Goal: Task Accomplishment & Management: Use online tool/utility

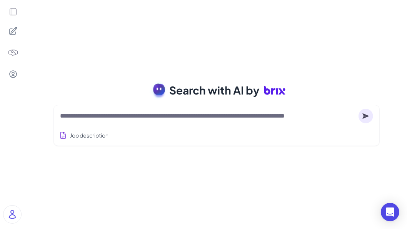
click at [115, 116] on textarea at bounding box center [208, 116] width 296 height 9
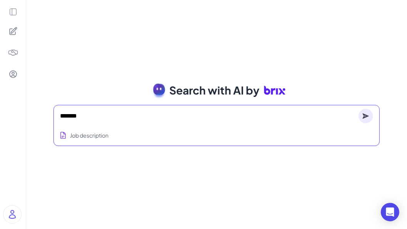
type textarea "*******"
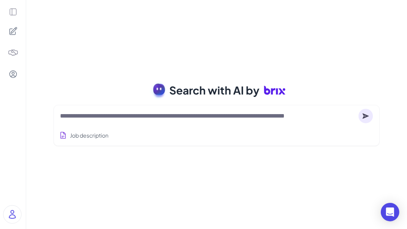
click at [159, 121] on div at bounding box center [216, 116] width 313 height 15
click at [158, 116] on textarea at bounding box center [208, 116] width 296 height 9
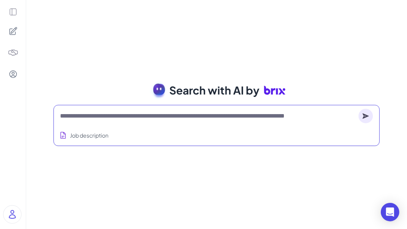
click at [11, 12] on icon at bounding box center [13, 12] width 8 height 8
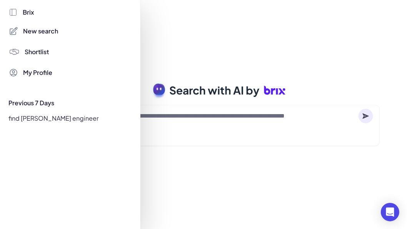
click at [37, 32] on span "New search" at bounding box center [40, 31] width 35 height 9
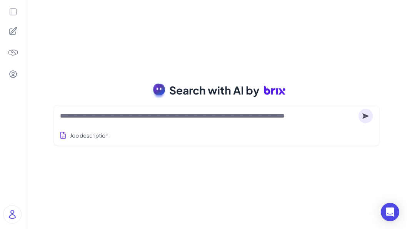
click at [17, 31] on icon at bounding box center [12, 31] width 9 height 9
click at [13, 5] on div at bounding box center [13, 114] width 26 height 229
click at [14, 15] on icon at bounding box center [13, 12] width 8 height 8
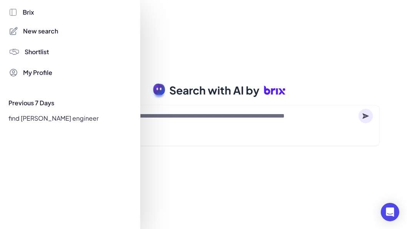
click at [220, 74] on div at bounding box center [203, 114] width 407 height 229
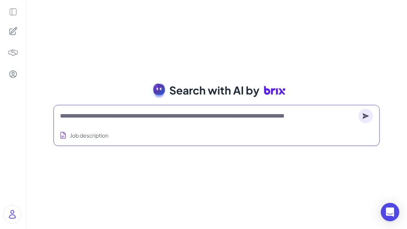
click at [148, 120] on textarea at bounding box center [208, 116] width 296 height 9
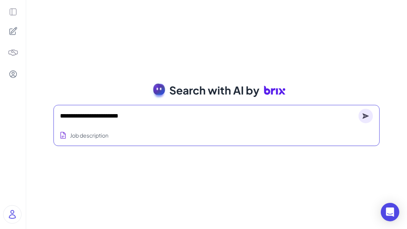
type textarea "**********"
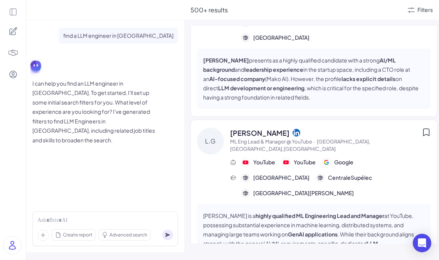
scroll to position [5944, 0]
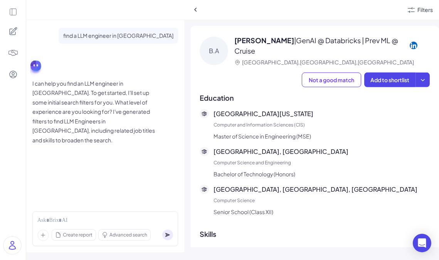
scroll to position [784, 0]
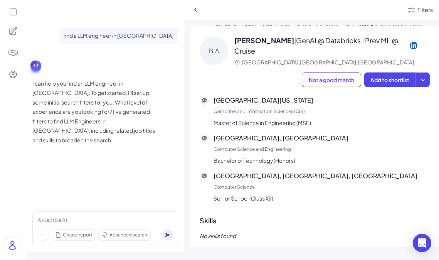
click at [275, 171] on div "Montfort School, Kattur, Trichy Computer Science Senior School (Class XII)" at bounding box center [321, 187] width 216 height 32
click at [284, 133] on div "National Institute of Technology, Tiruchirappalli Computer Science and Engineer…" at bounding box center [321, 149] width 216 height 32
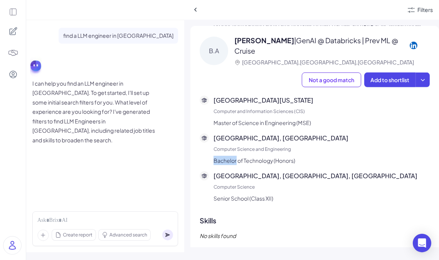
click at [284, 133] on div "National Institute of Technology, Tiruchirappalli Computer Science and Engineer…" at bounding box center [321, 149] width 216 height 32
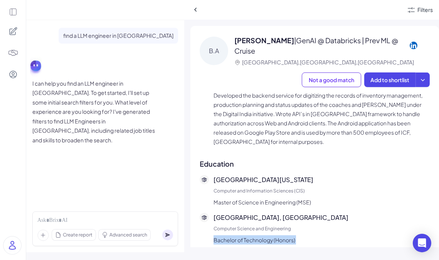
click at [282, 175] on p "University of Pennsylvania" at bounding box center [321, 179] width 216 height 9
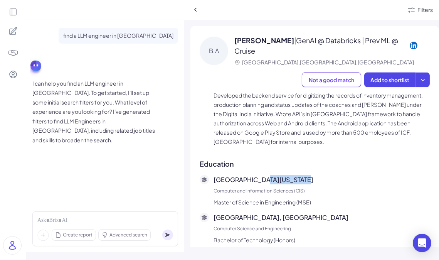
click at [282, 175] on p "University of Pennsylvania" at bounding box center [321, 179] width 216 height 9
click at [283, 187] on p "Computer and Information Sciences (CIS)" at bounding box center [321, 190] width 216 height 7
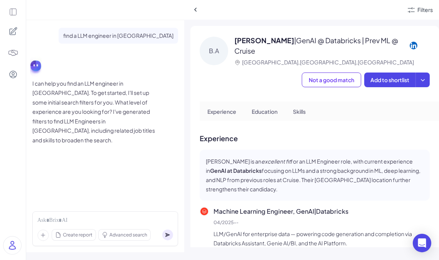
scroll to position [0, 0]
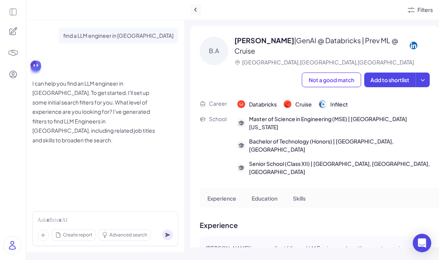
click at [195, 12] on icon at bounding box center [196, 10] width 8 height 8
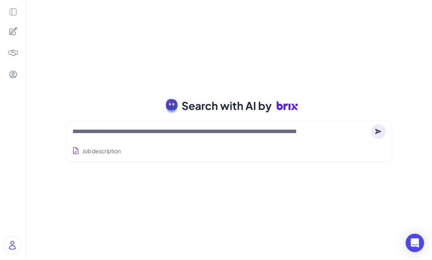
click at [15, 10] on icon at bounding box center [13, 12] width 8 height 8
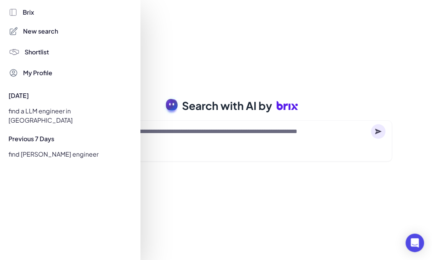
click at [231, 57] on div at bounding box center [216, 130] width 432 height 260
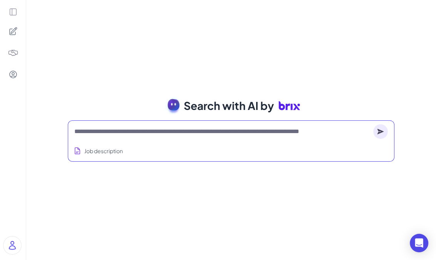
click at [152, 132] on textarea at bounding box center [222, 131] width 296 height 9
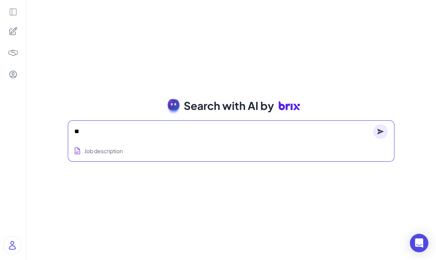
type textarea "*"
type textarea "**********"
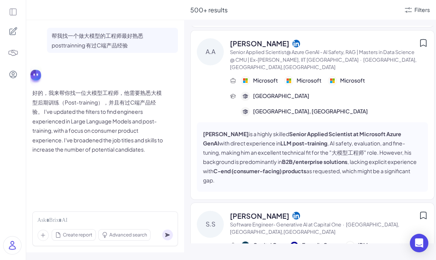
scroll to position [967, 0]
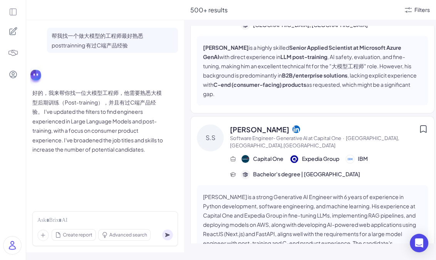
click at [407, 8] on div "Filters" at bounding box center [421, 10] width 15 height 8
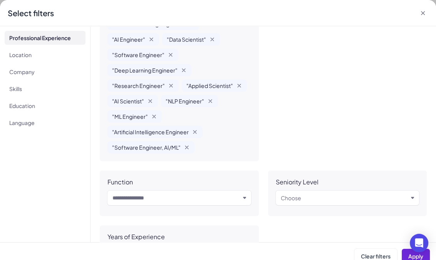
scroll to position [0, 0]
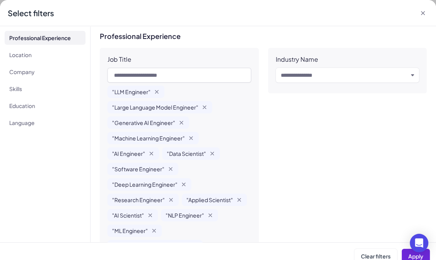
click at [407, 13] on icon at bounding box center [423, 13] width 8 height 8
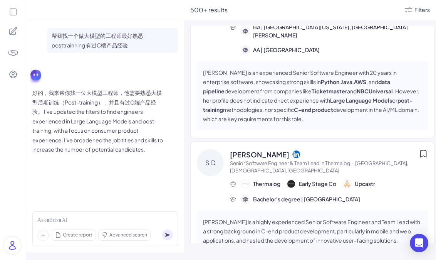
scroll to position [3896, 0]
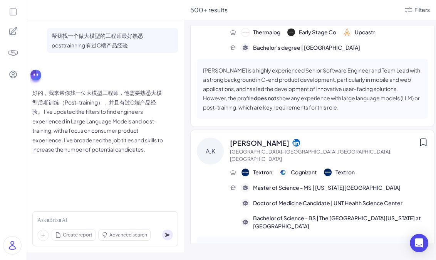
click at [208, 24] on div "500+ results Filters R.R RAJA RANGIAH AI+ML+NLP Principal Machine Learning (ML)…" at bounding box center [310, 130] width 252 height 260
click at [77, 98] on p "好的，我来帮你找一位大模型工程师，他需要熟悉大模型后期训练（Post-training），并且有过C端产品经验。 I've updated the filte…" at bounding box center [97, 121] width 131 height 66
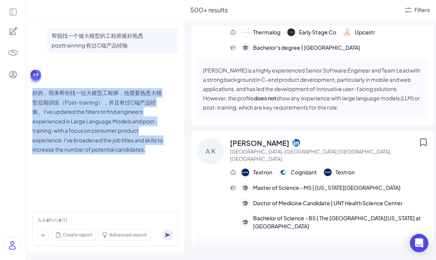
click at [77, 98] on p "好的，我来帮你找一位大模型工程师，他需要熟悉大模型后期训练（Post-training），并且有过C端产品经验。 I've updated the filte…" at bounding box center [97, 121] width 131 height 66
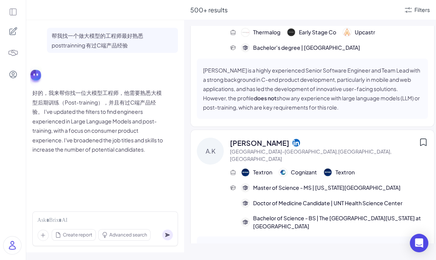
click at [99, 132] on p "好的，我来帮你找一位大模型工程师，他需要熟悉大模型后期训练（Post-training），并且有过C端产品经验。 I've updated the filte…" at bounding box center [97, 121] width 131 height 66
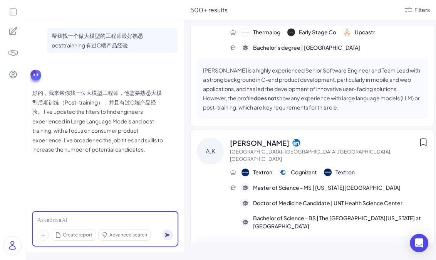
click at [85, 217] on div at bounding box center [105, 220] width 136 height 8
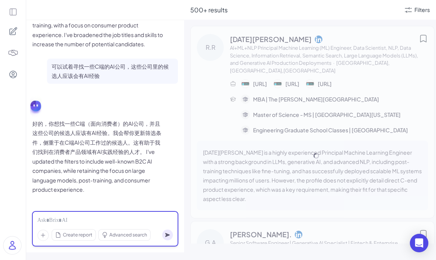
scroll to position [107, 0]
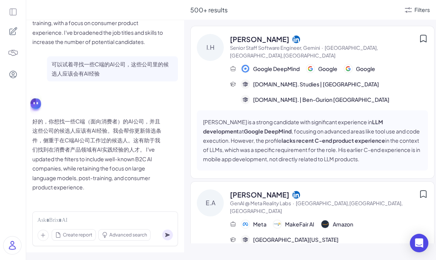
click at [407, 13] on icon at bounding box center [408, 9] width 9 height 9
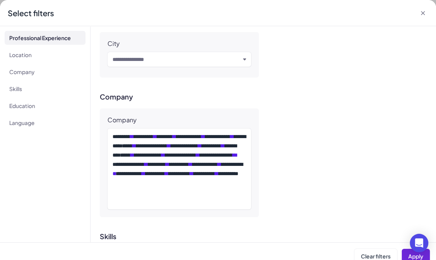
scroll to position [513, 0]
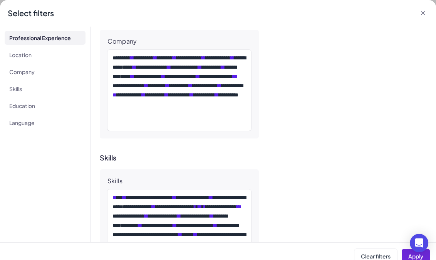
click at [407, 14] on icon at bounding box center [423, 13] width 8 height 8
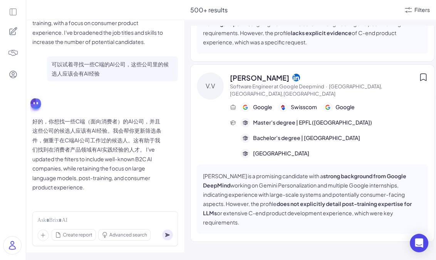
scroll to position [2681, 0]
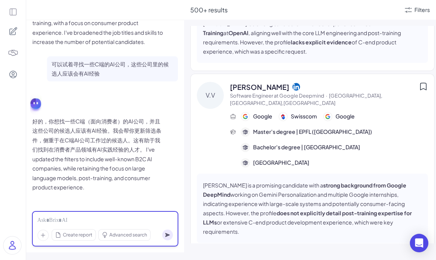
click at [117, 221] on div at bounding box center [105, 220] width 136 height 8
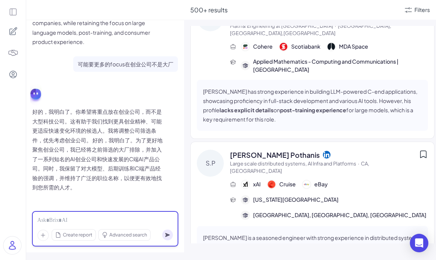
scroll to position [11946, 0]
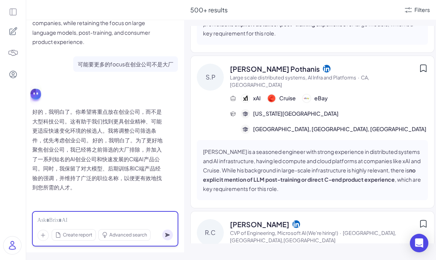
click at [137, 218] on div at bounding box center [105, 220] width 136 height 8
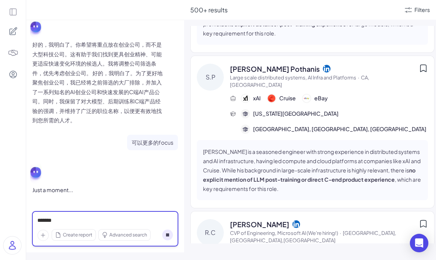
scroll to position [322, 0]
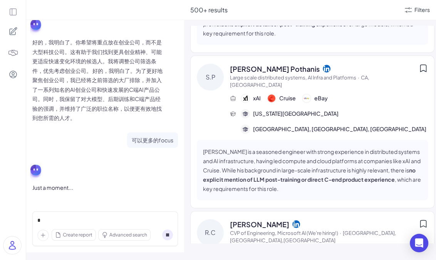
click at [167, 229] on div "Create report Advanced search" at bounding box center [105, 235] width 136 height 12
click at [167, 229] on circle at bounding box center [167, 234] width 11 height 11
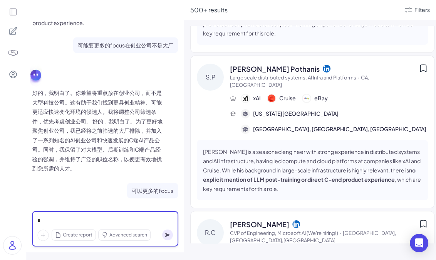
click at [137, 220] on div "*" at bounding box center [105, 220] width 136 height 8
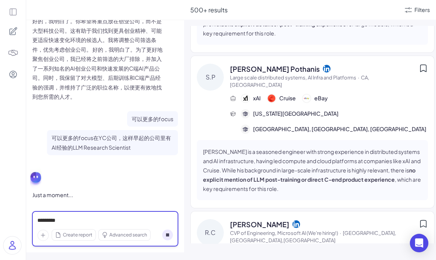
scroll to position [350, 0]
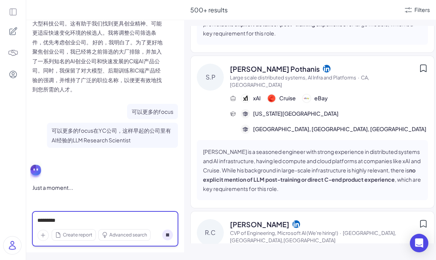
click at [161, 222] on div "*********" at bounding box center [105, 220] width 136 height 8
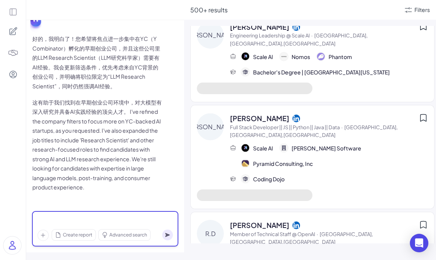
scroll to position [3724, 0]
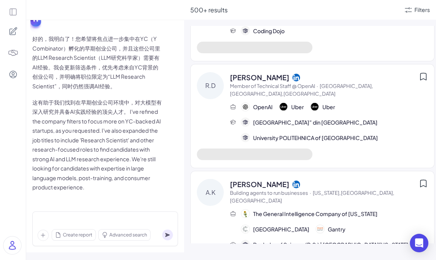
click at [407, 10] on div "Filters" at bounding box center [417, 9] width 26 height 9
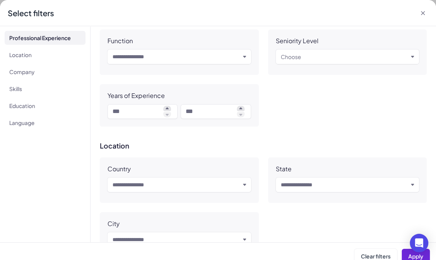
scroll to position [306, 0]
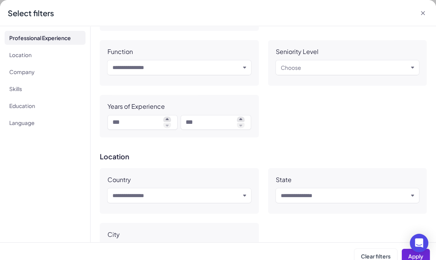
click at [407, 10] on div "Select filters" at bounding box center [218, 13] width 436 height 26
click at [407, 12] on icon at bounding box center [423, 13] width 8 height 8
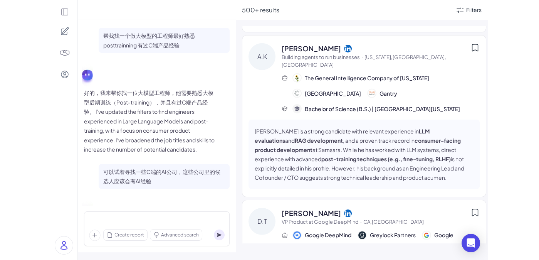
scroll to position [3945, 0]
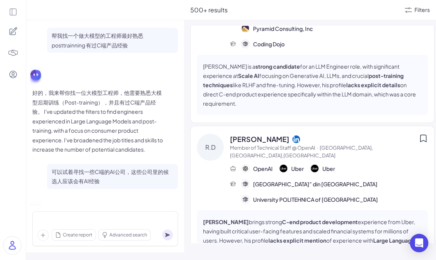
click at [407, 48] on div "K.K Kaushal Kantawala Generative AI Engineering and Product Leader | ex-TikTok …" at bounding box center [316, 134] width 252 height 217
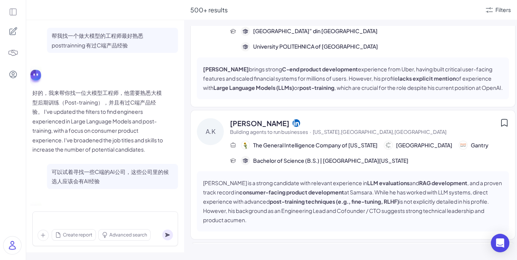
scroll to position [499, 0]
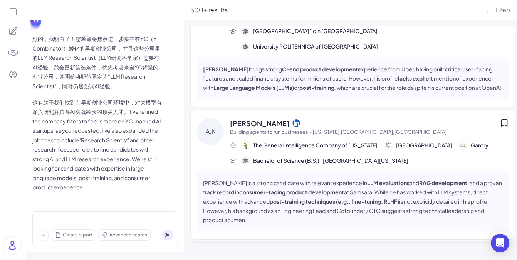
click at [69, 214] on div "Create report Advanced search" at bounding box center [105, 228] width 146 height 35
click at [67, 226] on div "Create report Advanced search" at bounding box center [105, 228] width 146 height 35
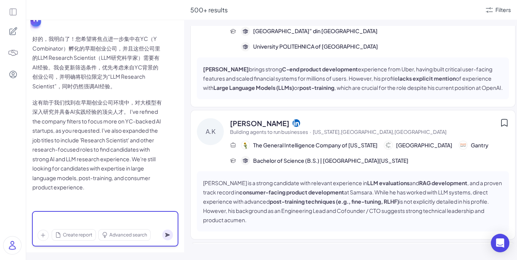
click at [68, 220] on div at bounding box center [105, 220] width 136 height 8
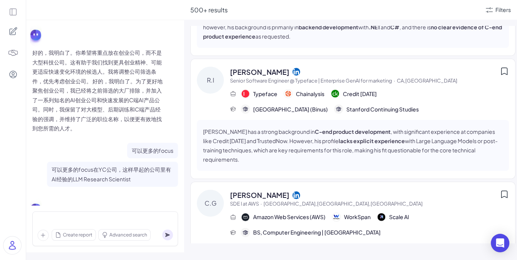
scroll to position [0, 0]
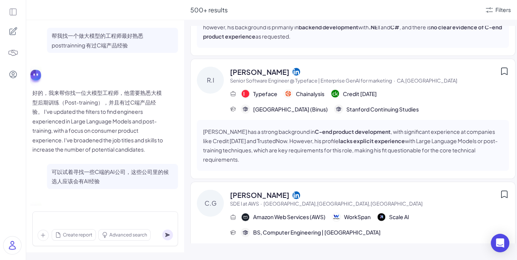
click at [150, 113] on p "好的，我来帮你找一位大模型工程师，他需要熟悉大模型后期训练（Post-training），并且有过C端产品经验。 I've updated the filte…" at bounding box center [97, 121] width 131 height 66
click at [136, 131] on p "好的，我来帮你找一位大模型工程师，他需要熟悉大模型后期训练（Post-training），并且有过C端产品经验。 I've updated the filte…" at bounding box center [97, 121] width 131 height 66
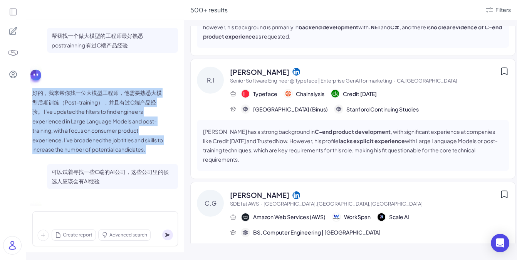
click at [136, 131] on p "好的，我来帮你找一位大模型工程师，他需要熟悉大模型后期训练（Post-training），并且有过C端产品经验。 I've updated the filte…" at bounding box center [97, 121] width 131 height 66
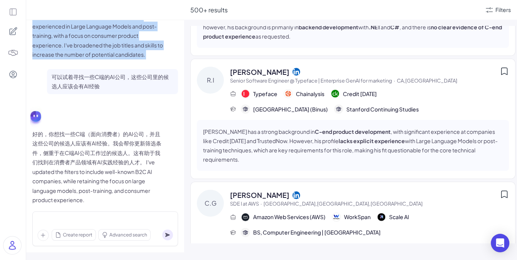
scroll to position [156, 0]
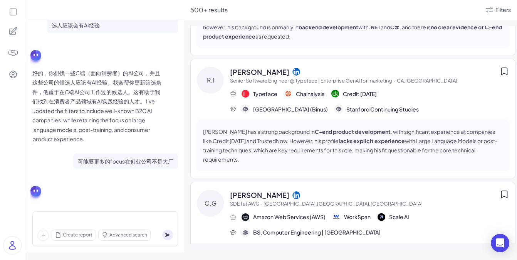
click at [138, 100] on p "好的，你想找一些C端（面向消费者）的AI公司，并且这些公司的候选人应该有AI经验。我会帮你更新筛选条件，侧重于在C端AI公司工作过的候选人。这有助于我们找到在…" at bounding box center [97, 105] width 131 height 75
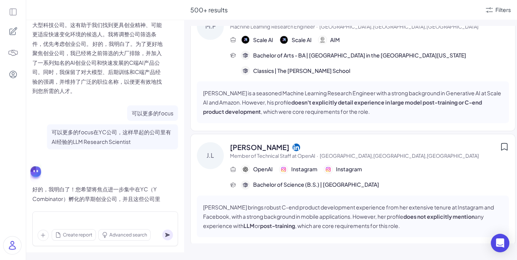
scroll to position [3812, 0]
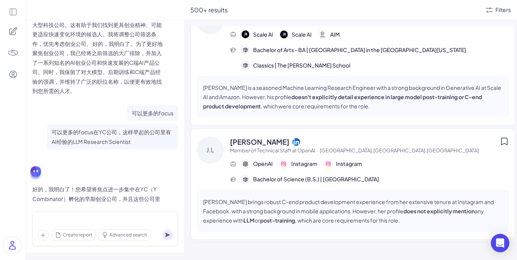
click at [292, 138] on icon at bounding box center [296, 142] width 8 height 8
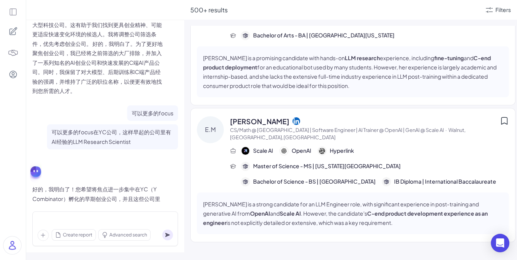
scroll to position [9070, 0]
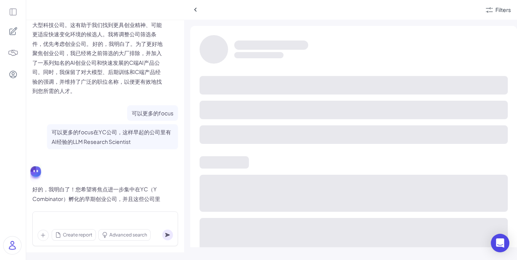
scroll to position [159, 0]
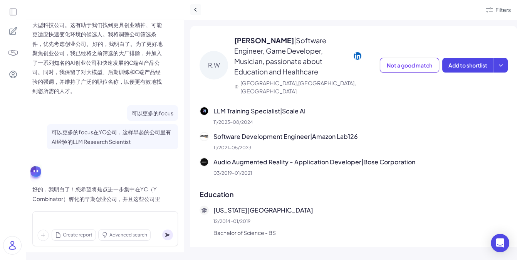
click at [196, 10] on icon at bounding box center [196, 10] width 8 height 8
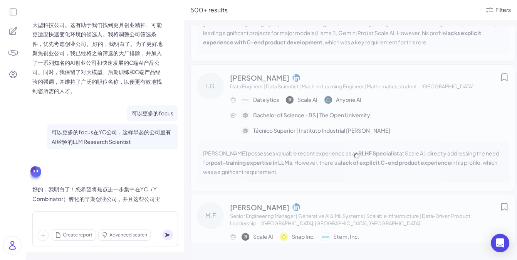
scroll to position [11286, 0]
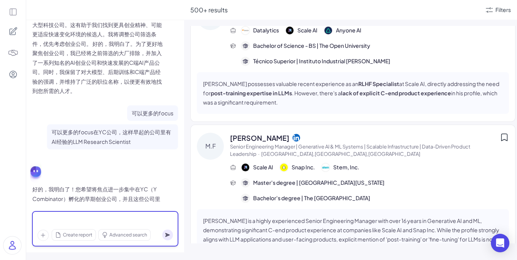
click at [142, 219] on div at bounding box center [105, 220] width 136 height 8
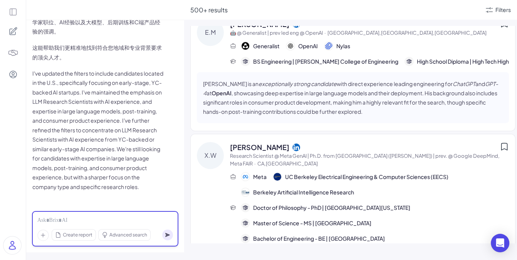
scroll to position [582, 0]
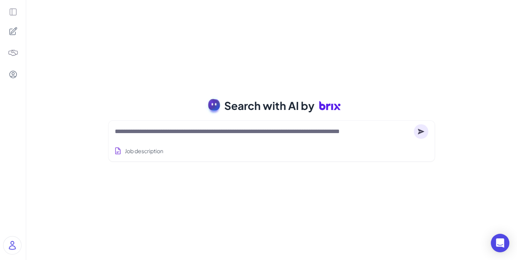
click at [13, 12] on icon at bounding box center [13, 12] width 8 height 8
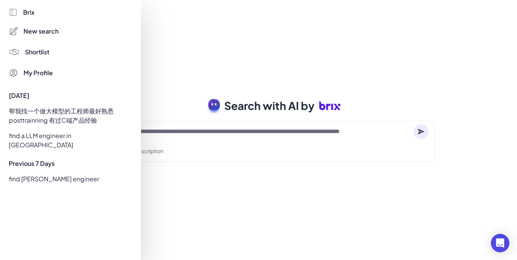
click at [30, 14] on span "Brix" at bounding box center [29, 12] width 12 height 9
click at [217, 72] on div at bounding box center [258, 130] width 517 height 260
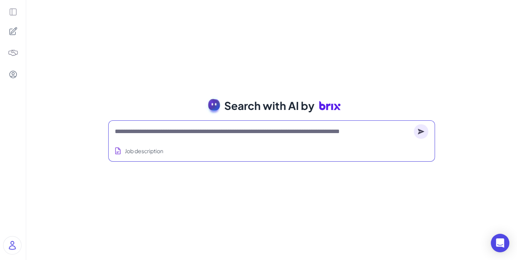
click at [194, 127] on textarea at bounding box center [263, 131] width 296 height 9
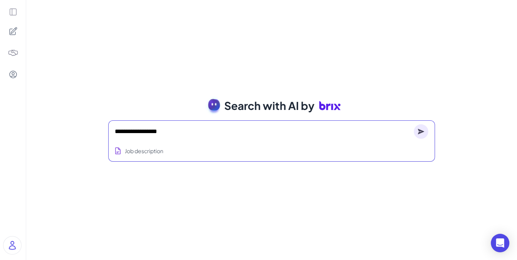
type textarea "**********"
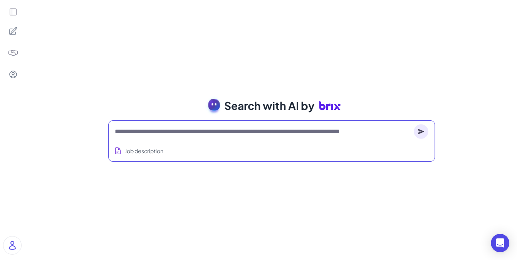
click at [16, 14] on icon at bounding box center [13, 12] width 7 height 7
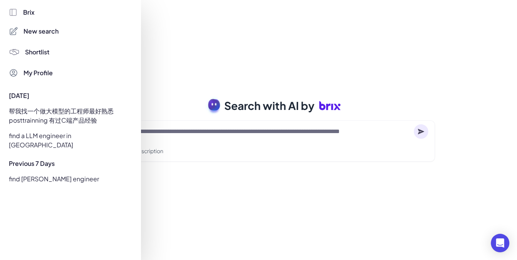
click at [28, 8] on span "Brix" at bounding box center [29, 12] width 12 height 9
click at [28, 11] on span "Brix" at bounding box center [29, 12] width 12 height 9
click at [38, 26] on div "New search" at bounding box center [70, 31] width 126 height 14
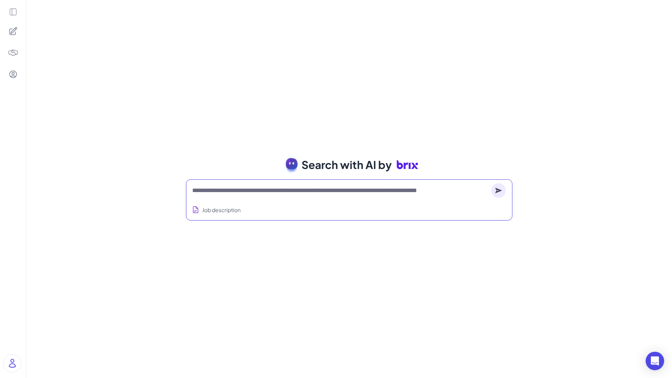
click at [351, 187] on textarea at bounding box center [341, 190] width 296 height 9
type textarea "*"
type textarea "**********"
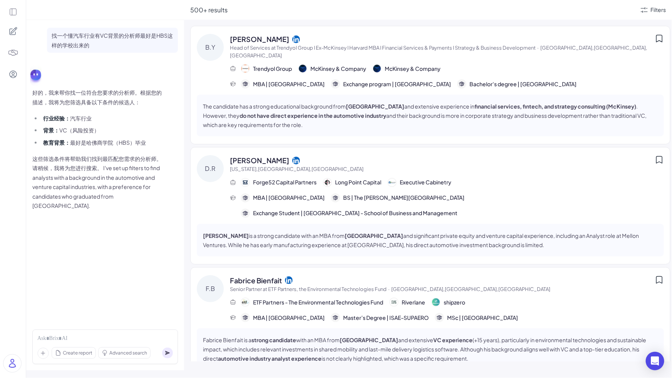
click at [112, 259] on div "Create report Advanced search" at bounding box center [105, 347] width 146 height 35
click at [109, 259] on div at bounding box center [105, 339] width 136 height 8
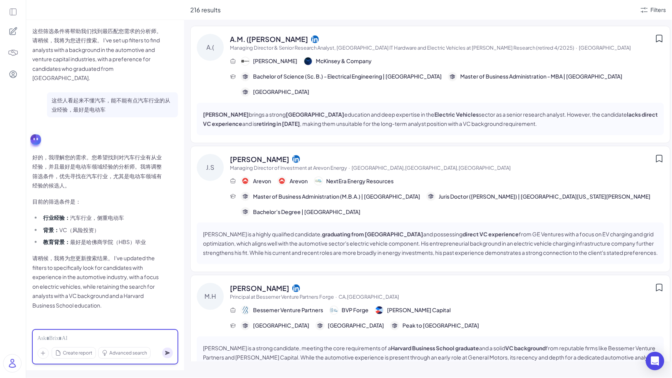
click at [114, 259] on div at bounding box center [105, 339] width 136 height 8
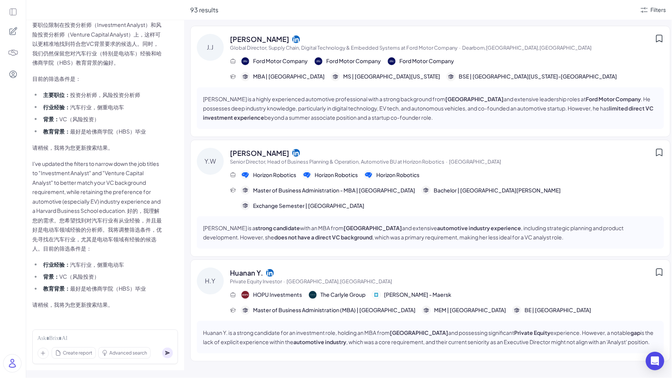
click at [271, 154] on span "Yingyun Wang" at bounding box center [259, 153] width 59 height 10
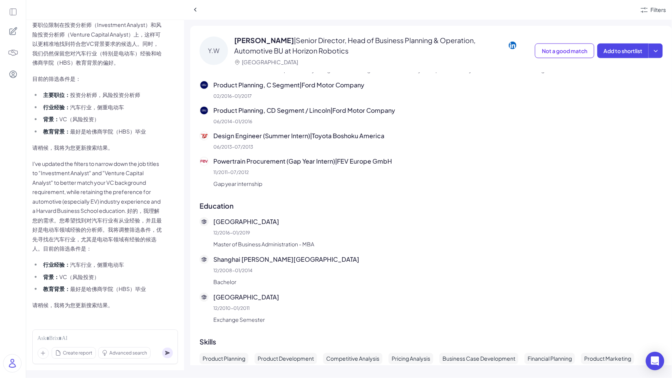
scroll to position [410, 0]
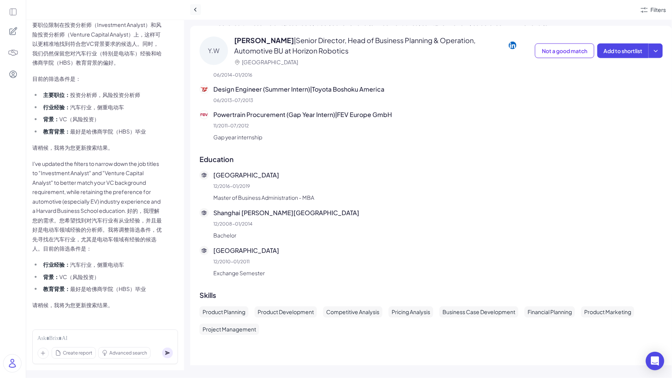
click at [196, 11] on icon at bounding box center [196, 10] width 8 height 8
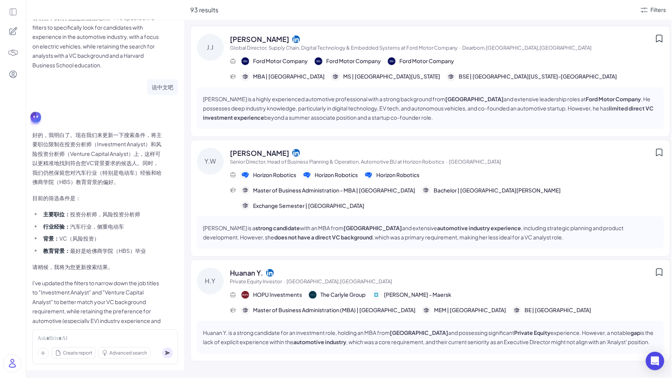
scroll to position [487, 0]
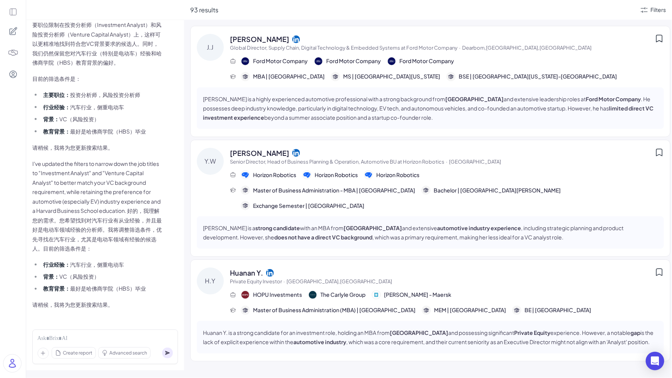
click at [403, 168] on div "Yingyun Wang Senior Director, Head of Business Planning & Operation, Automotive…" at bounding box center [447, 179] width 434 height 63
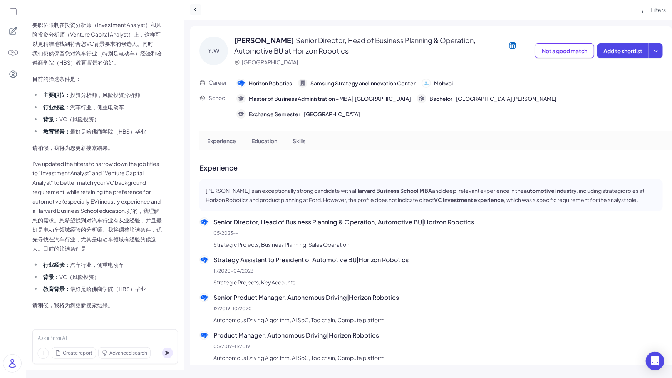
click at [196, 10] on icon at bounding box center [195, 10] width 2 height 4
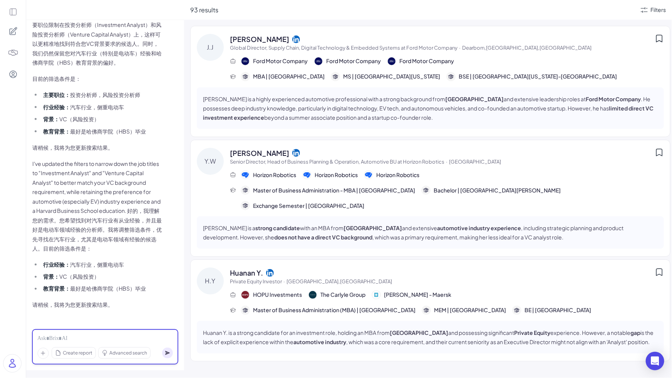
click at [125, 259] on div at bounding box center [105, 339] width 136 height 8
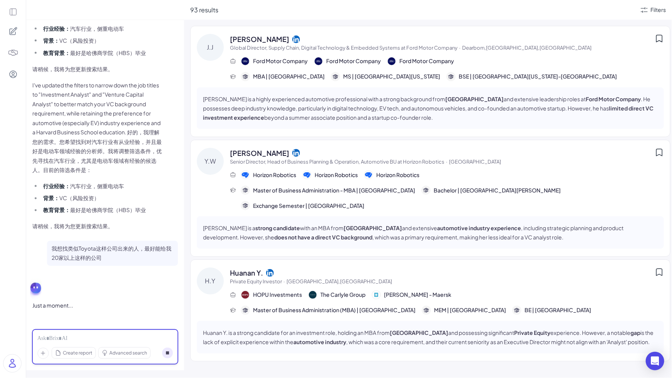
scroll to position [566, 0]
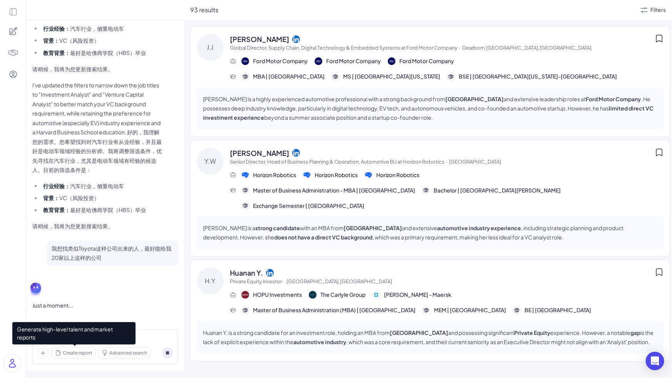
click at [84, 259] on span "Create report" at bounding box center [78, 353] width 30 height 7
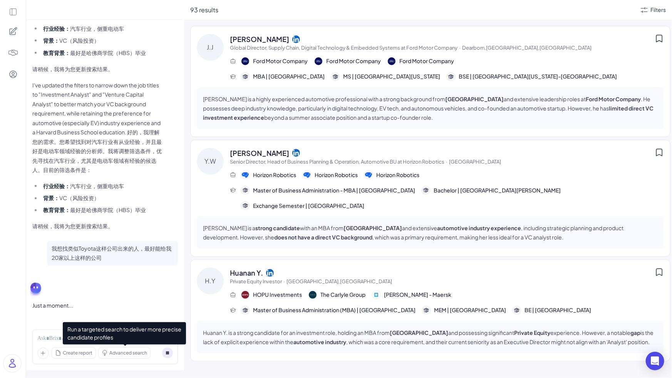
click at [127, 259] on span "Advanced search" at bounding box center [128, 353] width 38 height 7
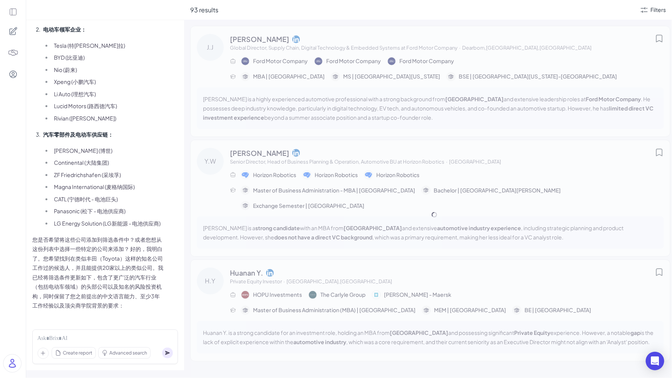
scroll to position [1042, 0]
click at [13, 15] on icon at bounding box center [13, 12] width 8 height 8
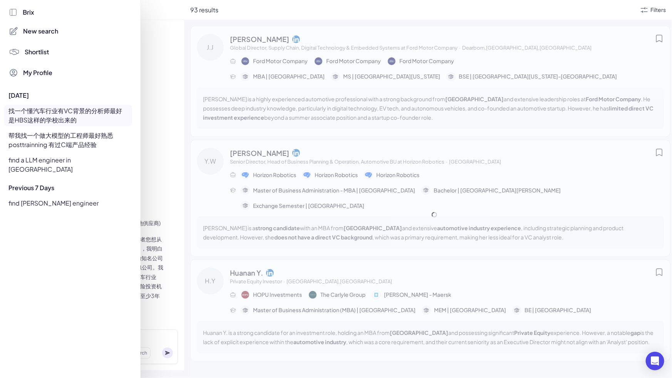
click at [60, 139] on div "帮我找一个做大模型的工程师最好熟悉posttrainning 有过C端产品经验" at bounding box center [68, 140] width 128 height 22
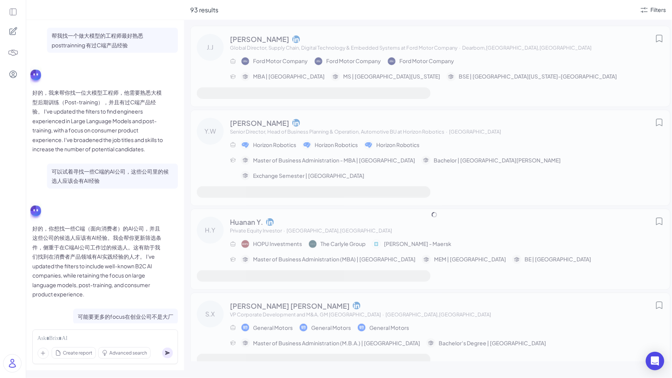
click at [11, 14] on icon at bounding box center [13, 12] width 8 height 8
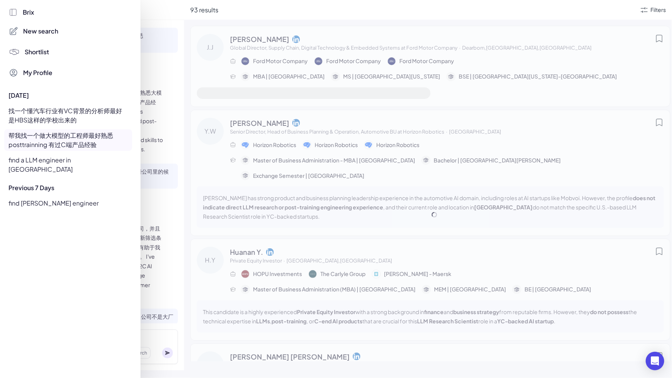
click at [59, 161] on div "find a LLM engineer in [GEOGRAPHIC_DATA]" at bounding box center [68, 165] width 128 height 22
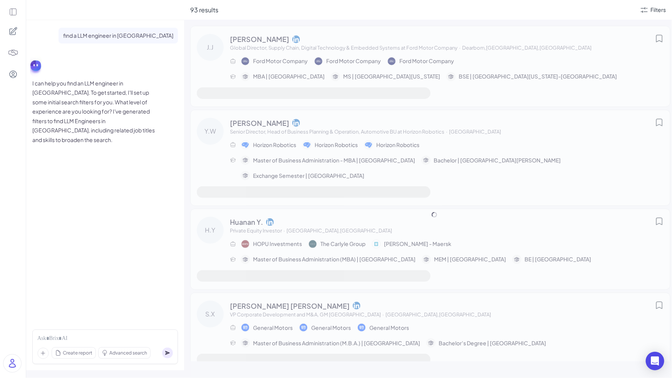
click at [14, 13] on icon at bounding box center [13, 12] width 8 height 8
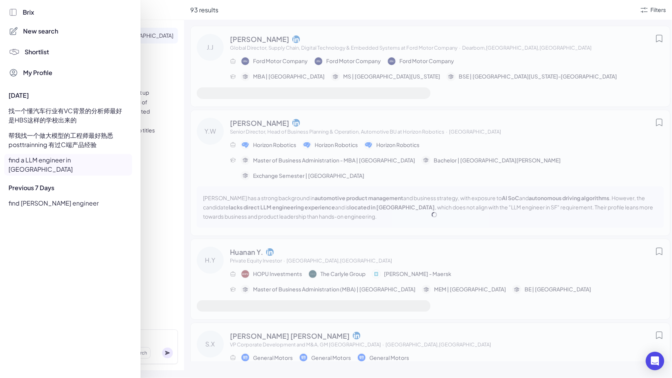
click at [49, 197] on div "find [PERSON_NAME] engineer" at bounding box center [68, 203] width 128 height 12
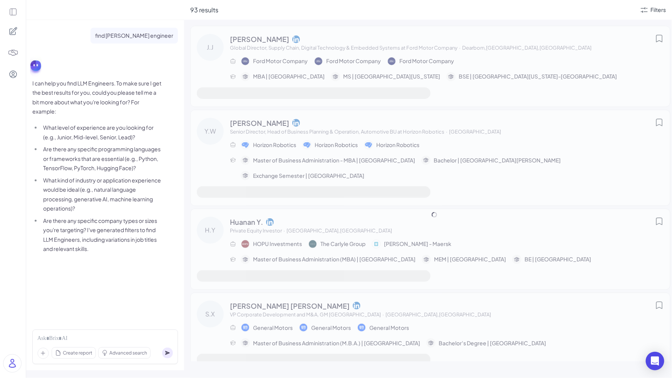
click at [14, 10] on icon at bounding box center [13, 12] width 8 height 8
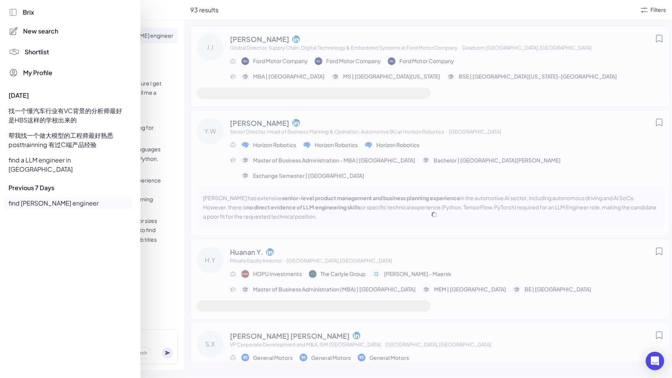
click at [68, 117] on div "找一个懂汽车行业有VC背景的分析师最好是HBS这样的学校出来的" at bounding box center [68, 116] width 128 height 22
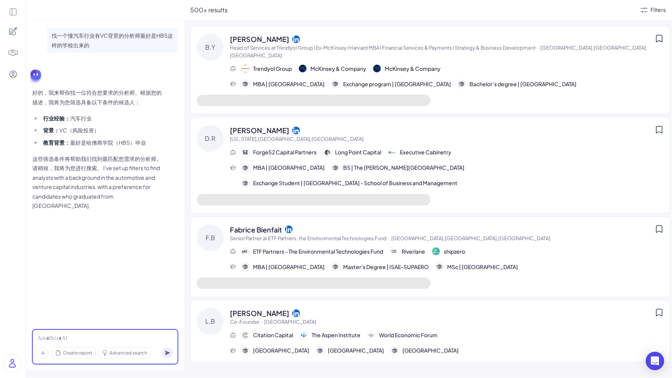
click at [67, 259] on div at bounding box center [105, 339] width 136 height 8
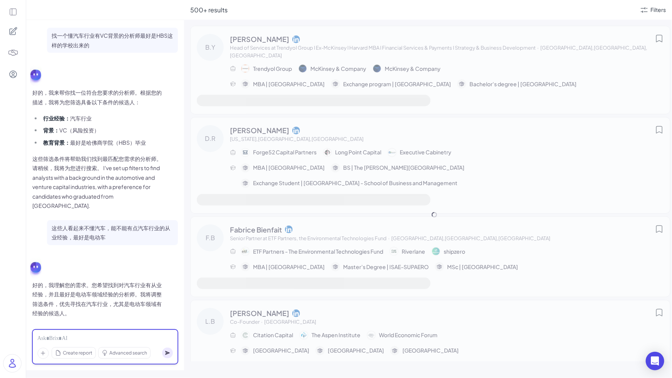
scroll to position [1042, 0]
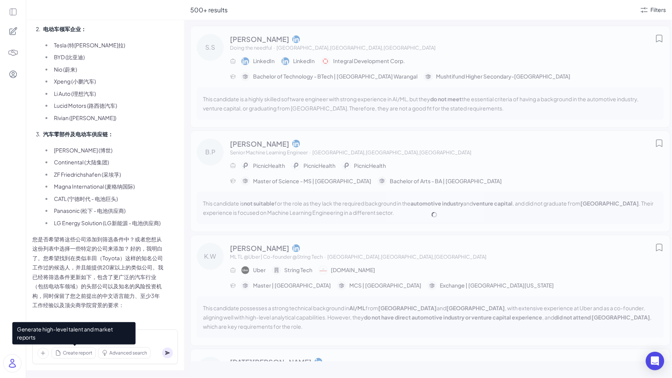
click at [75, 259] on span "Create report" at bounding box center [78, 353] width 30 height 7
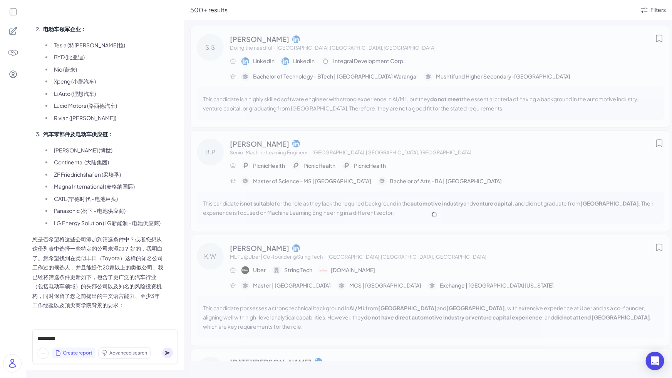
click at [166, 259] on icon at bounding box center [167, 353] width 5 height 4
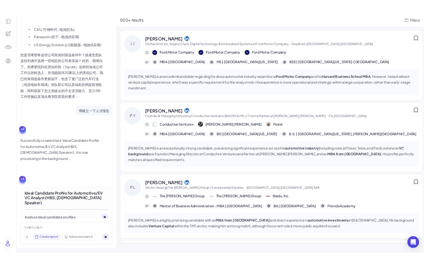
scroll to position [1221, 0]
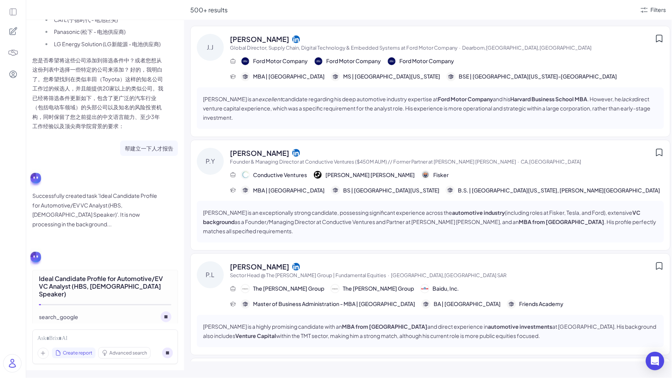
click at [310, 78] on span "MBA | [GEOGRAPHIC_DATA]" at bounding box center [289, 76] width 72 height 8
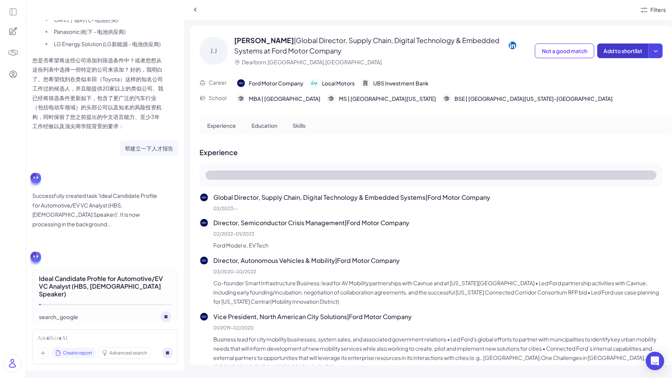
click at [516, 55] on button "Add to shortlist" at bounding box center [622, 51] width 51 height 15
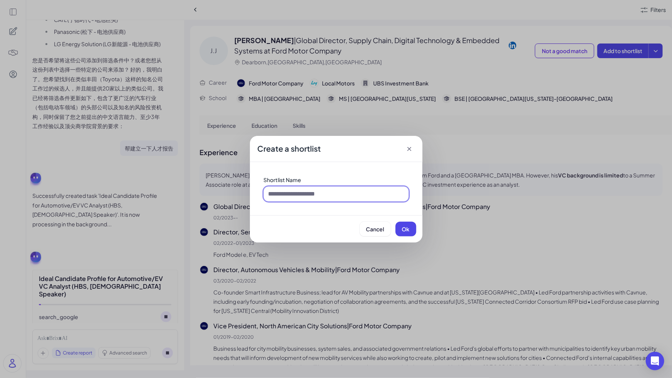
click at [374, 197] on input at bounding box center [336, 194] width 145 height 15
type input "*****"
click at [409, 232] on span "Ok" at bounding box center [406, 229] width 8 height 7
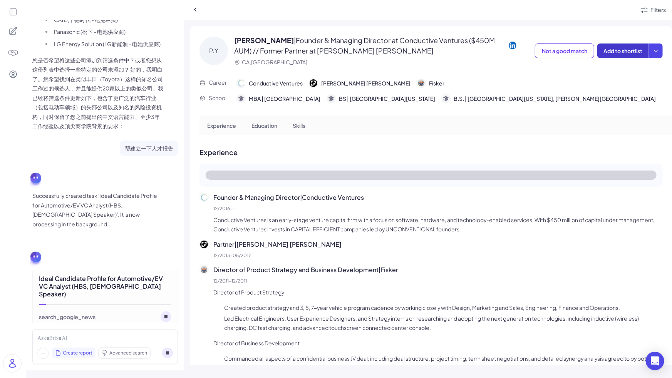
click at [516, 46] on button "Add to shortlist" at bounding box center [622, 51] width 51 height 15
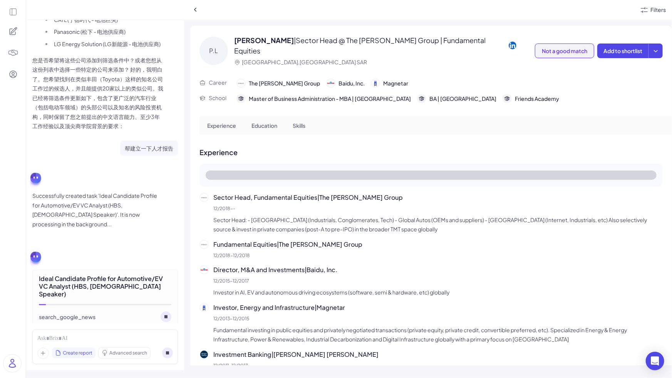
click at [516, 52] on span "Not a good match" at bounding box center [564, 50] width 45 height 7
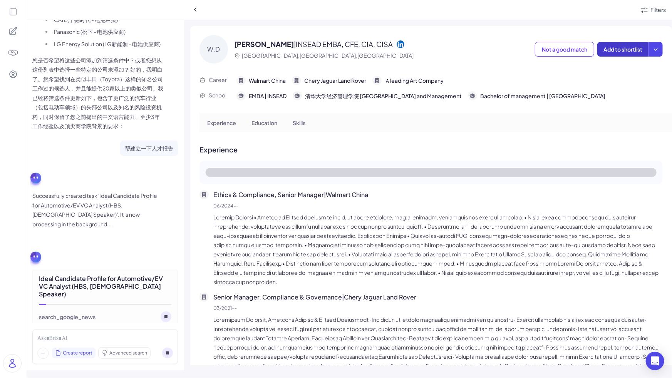
click at [516, 43] on button "Add to shortlist" at bounding box center [622, 49] width 51 height 15
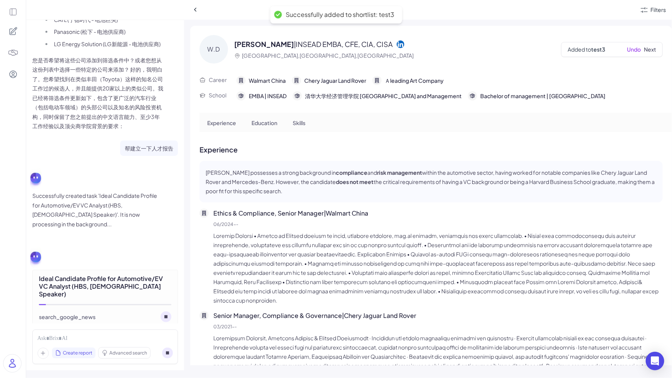
click at [8, 52] on img at bounding box center [13, 52] width 11 height 11
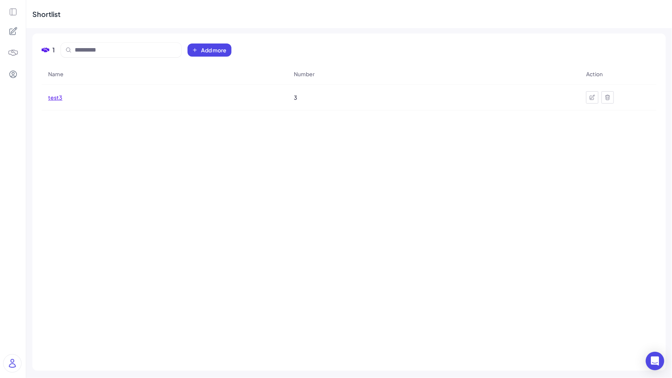
click at [54, 97] on span "test3" at bounding box center [55, 98] width 14 height 8
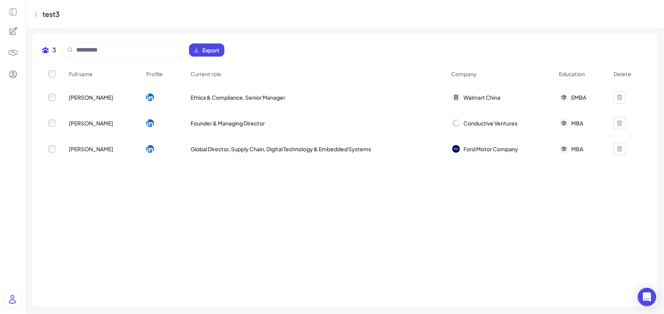
click at [13, 12] on icon at bounding box center [13, 12] width 8 height 8
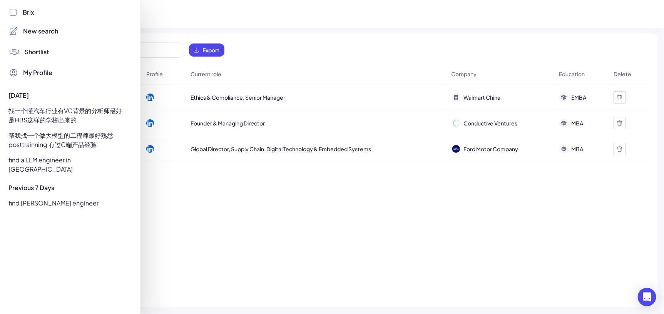
click at [285, 77] on div at bounding box center [332, 157] width 664 height 314
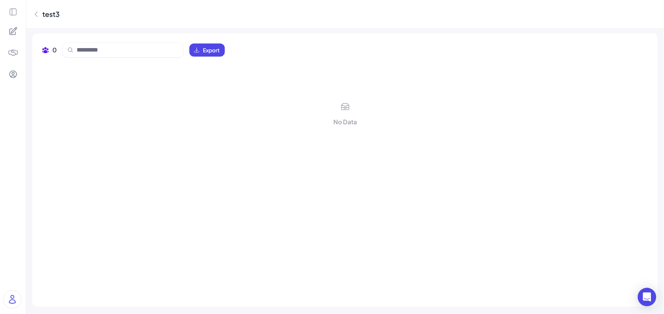
click at [39, 13] on icon at bounding box center [36, 14] width 8 height 8
click at [12, 13] on icon at bounding box center [13, 12] width 8 height 8
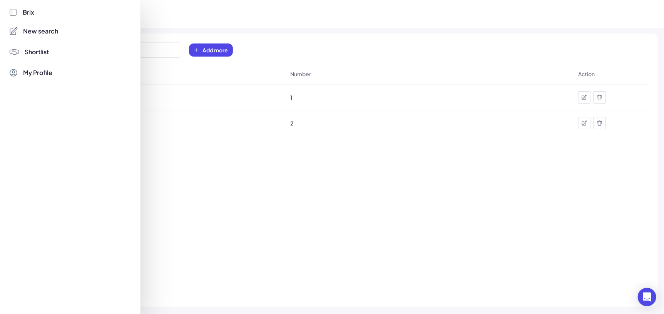
click at [184, 73] on div at bounding box center [332, 157] width 664 height 314
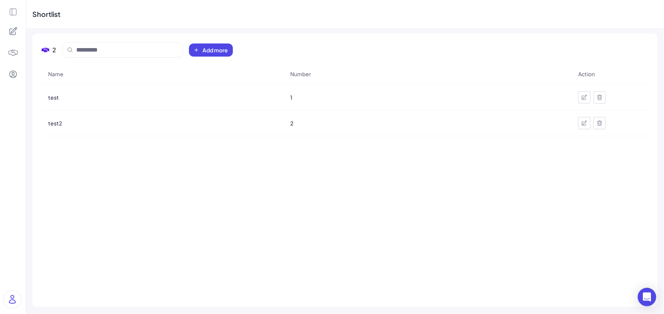
click at [15, 16] on div at bounding box center [13, 157] width 26 height 314
click at [12, 9] on icon at bounding box center [13, 12] width 7 height 7
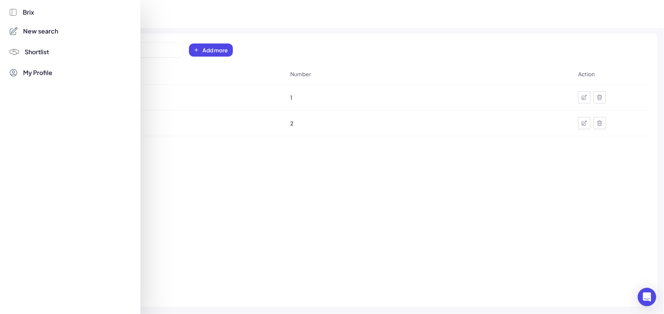
click at [28, 13] on span "Brix" at bounding box center [29, 12] width 12 height 9
click at [196, 122] on div at bounding box center [332, 157] width 664 height 314
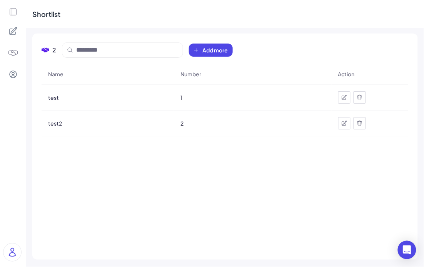
click at [17, 30] on icon at bounding box center [12, 31] width 9 height 9
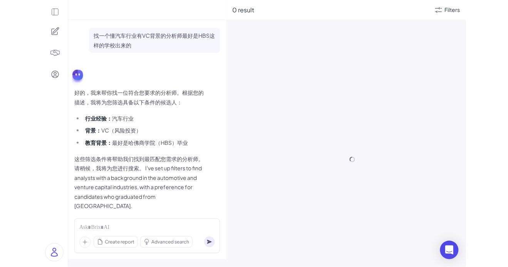
scroll to position [1362, 0]
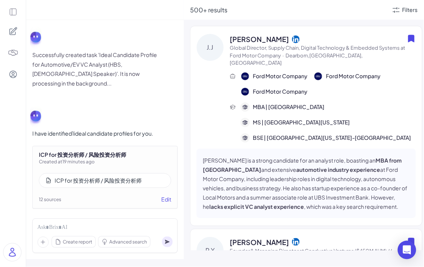
click at [137, 177] on div "ICP for 投资分析师 / 风险投资分析师" at bounding box center [98, 181] width 87 height 8
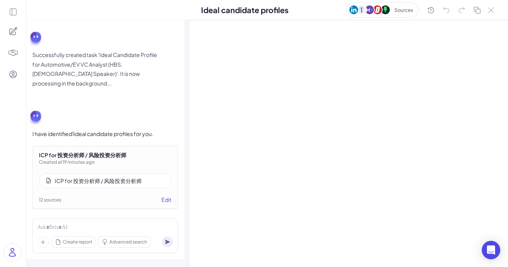
click at [377, 67] on div at bounding box center [348, 143] width 319 height 247
click at [193, 43] on div at bounding box center [348, 143] width 319 height 247
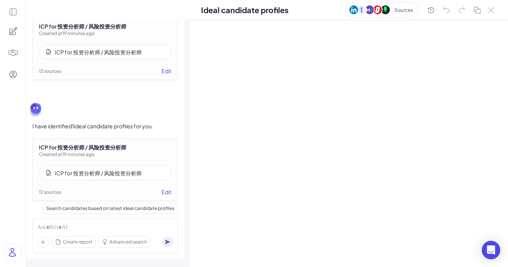
scroll to position [1494, 0]
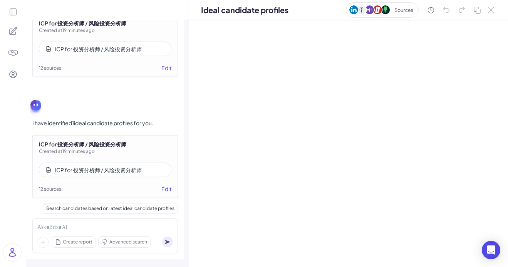
click at [170, 185] on button "Edit" at bounding box center [166, 189] width 10 height 8
click at [141, 164] on div "ICP for 投资分析师 / 风险投资分析师" at bounding box center [105, 169] width 132 height 15
click at [431, 11] on icon at bounding box center [430, 10] width 9 height 10
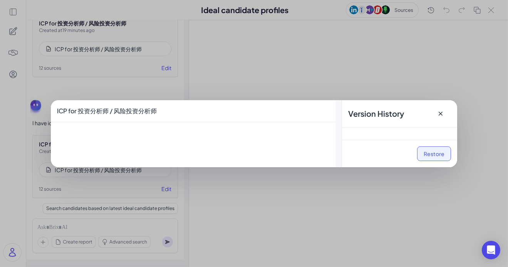
click at [428, 152] on button "Restore" at bounding box center [434, 153] width 34 height 15
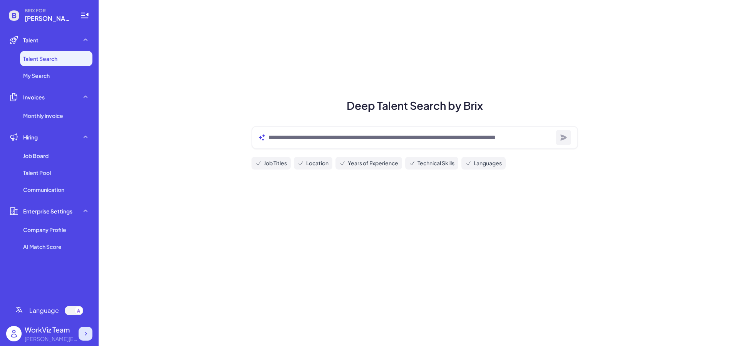
click at [85, 331] on icon at bounding box center [86, 334] width 8 height 8
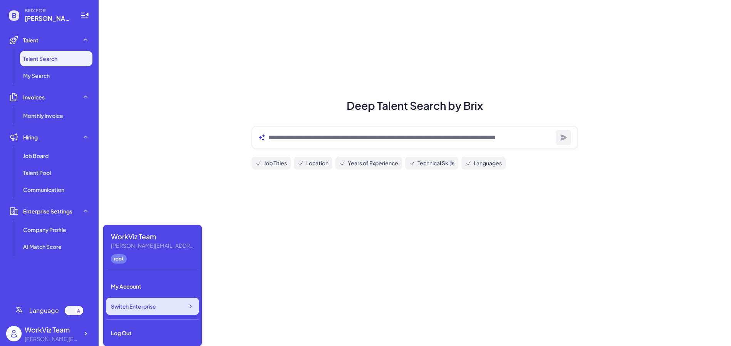
click at [163, 305] on div "Switch Enterprise" at bounding box center [152, 306] width 92 height 17
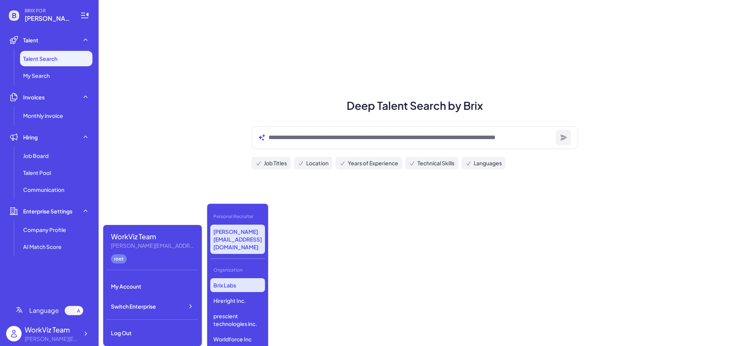
click at [229, 278] on p "Brix Labs" at bounding box center [237, 285] width 55 height 14
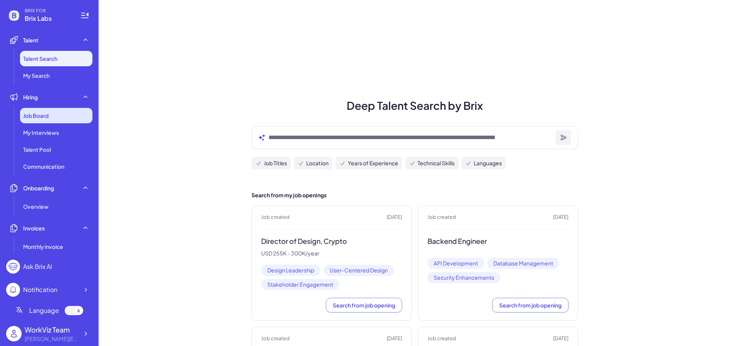
click at [54, 117] on div "Job Board" at bounding box center [56, 115] width 72 height 15
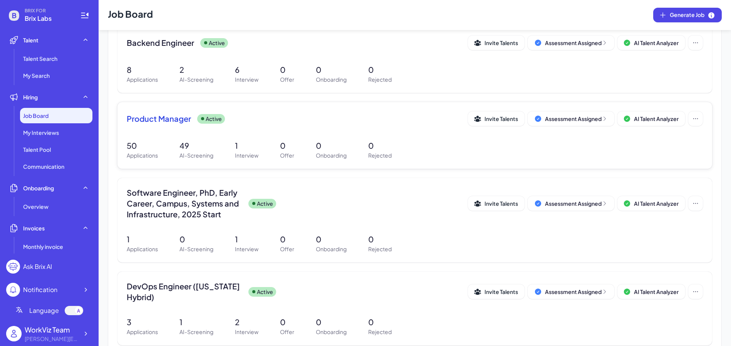
scroll to position [172, 0]
click at [558, 122] on div "Assessment Assigned" at bounding box center [576, 120] width 63 height 8
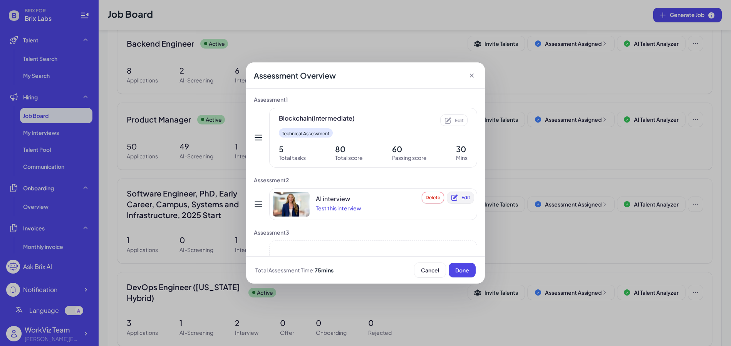
click at [457, 196] on icon at bounding box center [454, 196] width 5 height 5
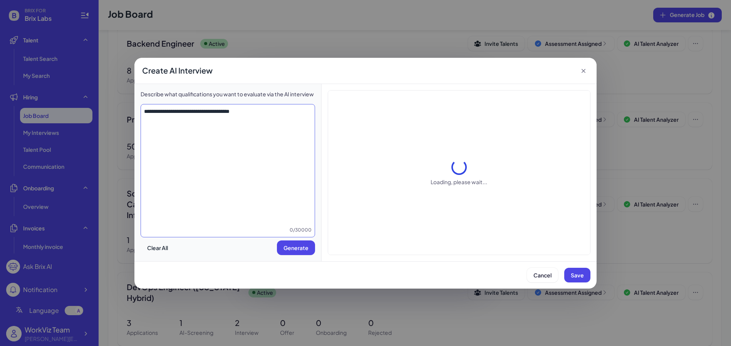
click at [265, 121] on textarea "**********" at bounding box center [228, 166] width 174 height 119
click at [547, 278] on span "Cancel" at bounding box center [542, 274] width 18 height 7
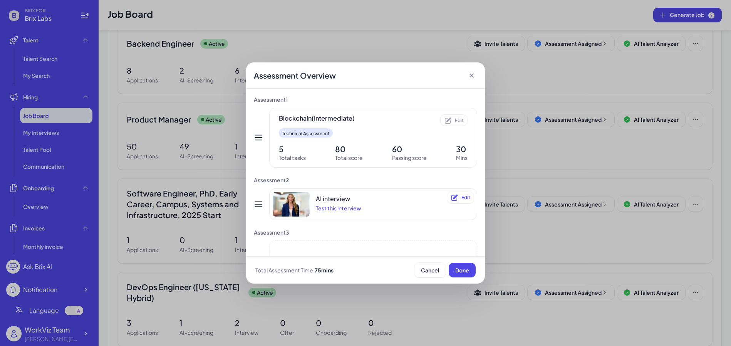
click at [474, 76] on icon at bounding box center [472, 76] width 8 height 8
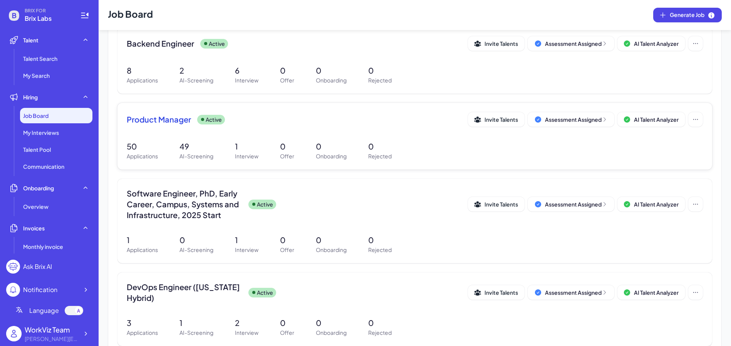
click at [185, 130] on div "Product Manager Active Invite Talents Assessment Assigned AI Talent Analyzer" at bounding box center [415, 121] width 576 height 19
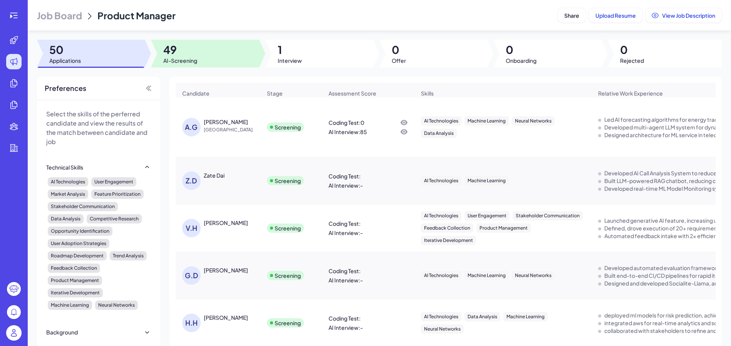
click at [192, 63] on span "AI-Screening" at bounding box center [180, 61] width 34 height 8
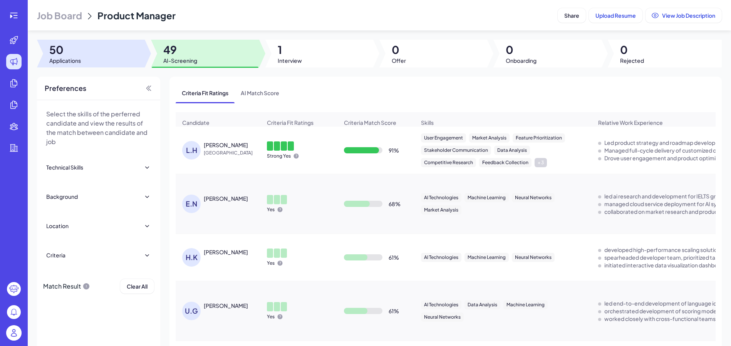
click at [100, 64] on div at bounding box center [91, 54] width 108 height 28
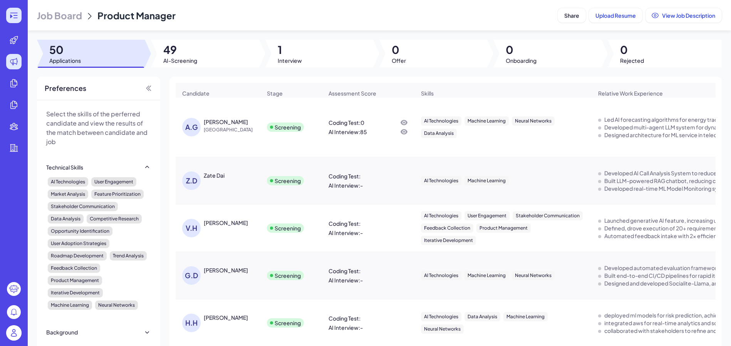
click at [12, 20] on icon at bounding box center [13, 15] width 9 height 9
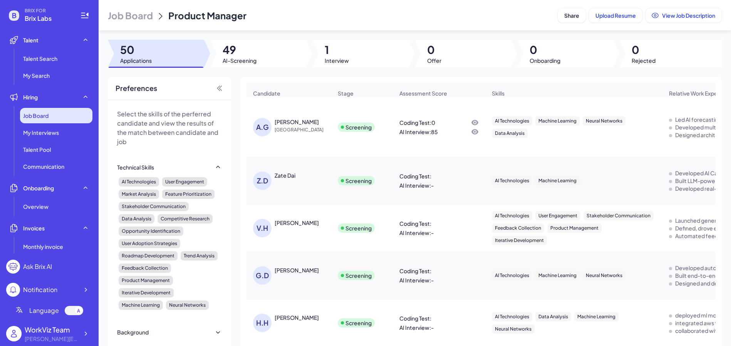
click at [55, 118] on div "Job Board" at bounding box center [56, 115] width 72 height 15
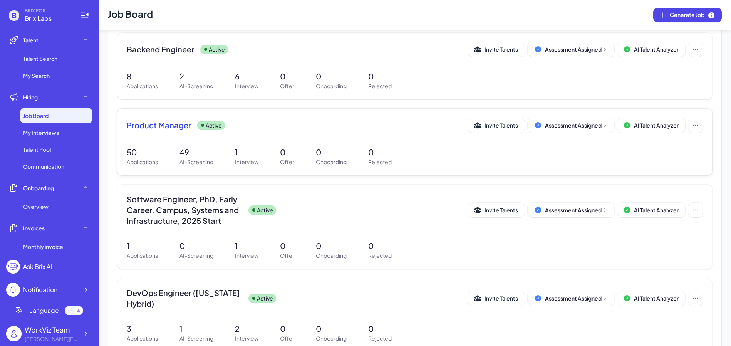
scroll to position [179, 0]
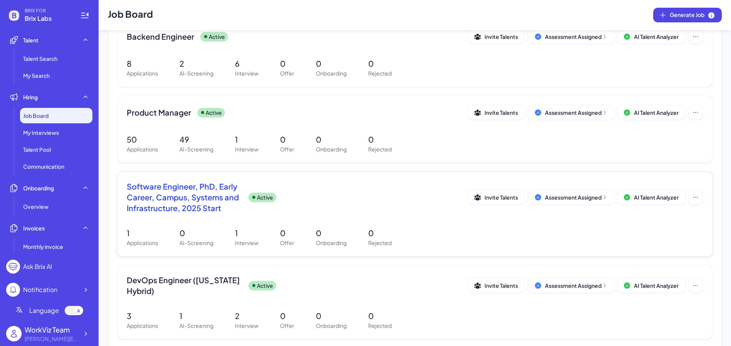
click at [200, 210] on span "Software Engineer, PhD, Early Career, Campus, Systems and Infrastructure, 2025 …" at bounding box center [185, 197] width 116 height 32
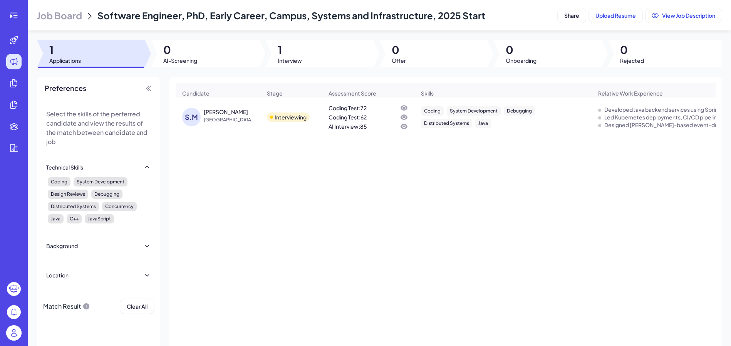
click at [325, 71] on div "Job Board Software Engineer, PhD, Early Career, Campus, Systems and Infrastruct…" at bounding box center [379, 173] width 703 height 346
click at [325, 62] on div at bounding box center [319, 54] width 108 height 28
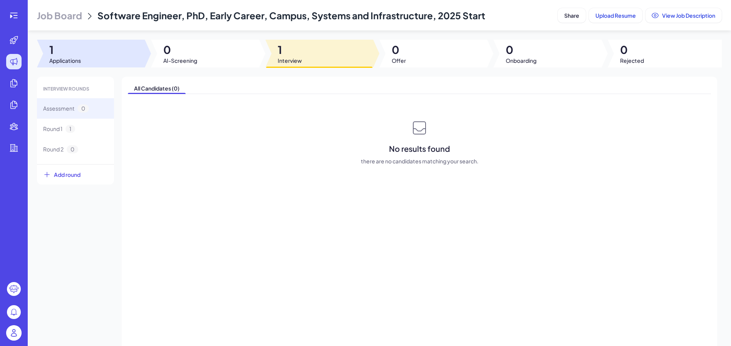
click at [99, 53] on div at bounding box center [91, 54] width 108 height 28
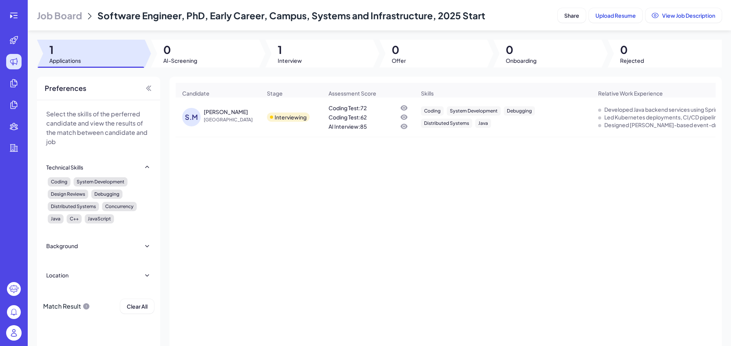
click at [194, 127] on div "S.M Sasmit Mati Singapore" at bounding box center [218, 117] width 84 height 31
click at [213, 121] on span "[GEOGRAPHIC_DATA]" at bounding box center [233, 120] width 58 height 8
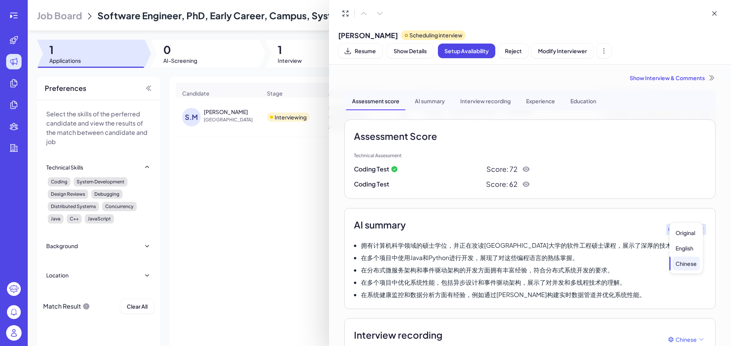
click at [692, 225] on span "Chinese" at bounding box center [685, 229] width 21 height 8
click at [684, 237] on div "Original" at bounding box center [685, 233] width 27 height 14
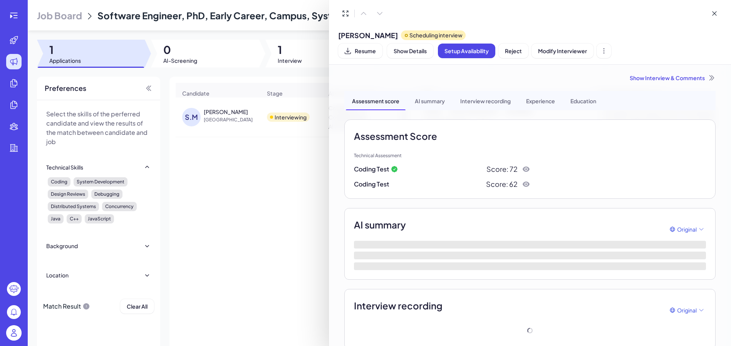
scroll to position [92, 0]
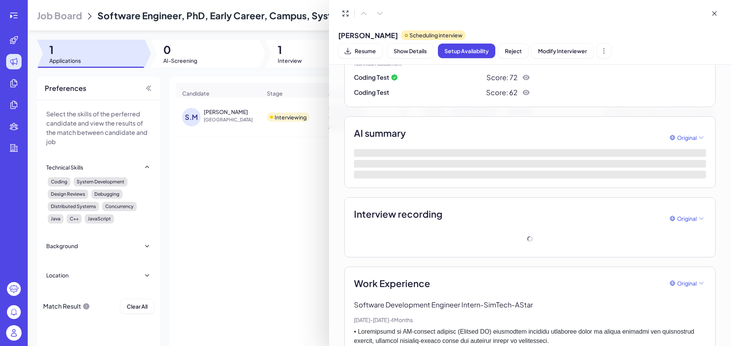
click at [557, 207] on div "Interview recording Original" at bounding box center [530, 218] width 352 height 23
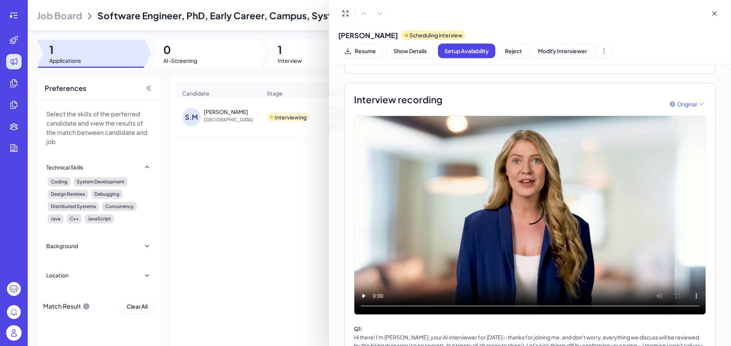
scroll to position [332, 0]
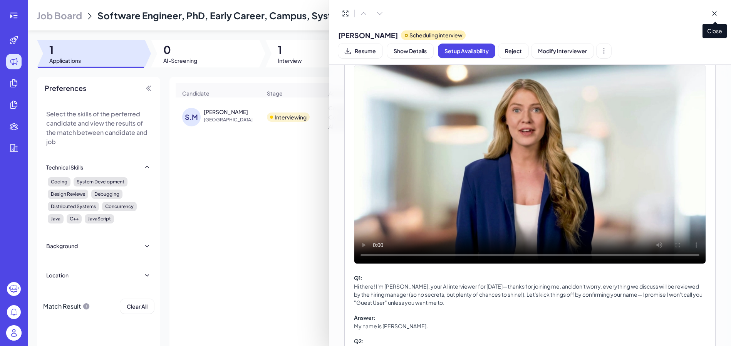
click at [717, 16] on icon at bounding box center [714, 14] width 8 height 8
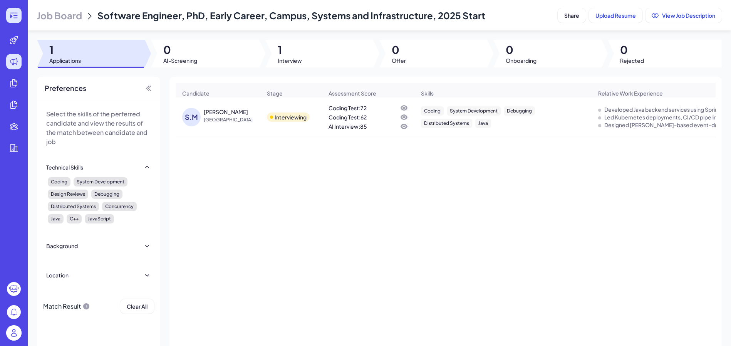
click at [10, 12] on icon at bounding box center [13, 15] width 9 height 9
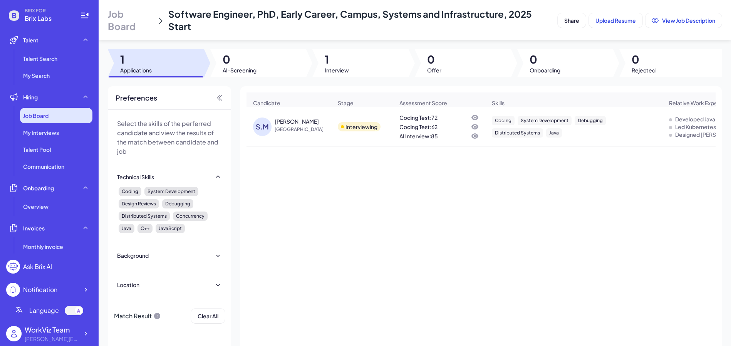
click at [33, 117] on span "Job Board" at bounding box center [35, 116] width 25 height 8
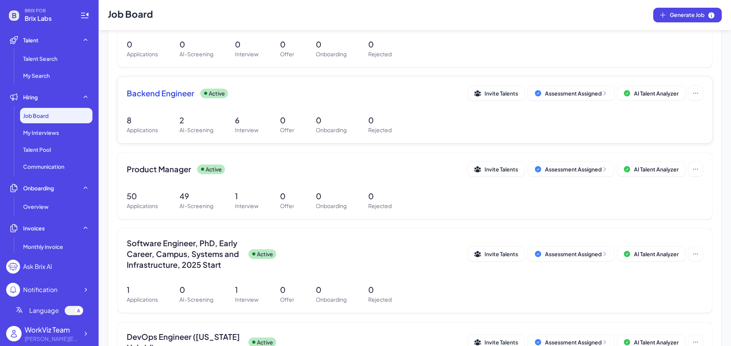
scroll to position [131, 0]
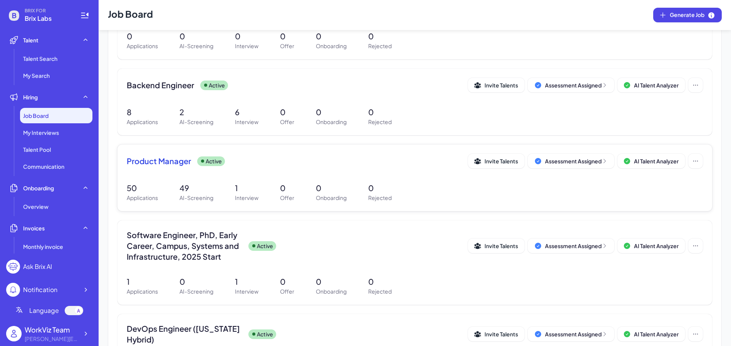
click at [188, 174] on div "Product Manager Active Invite Talents Assessment Assigned AI Talent Analyzer 50…" at bounding box center [414, 177] width 594 height 67
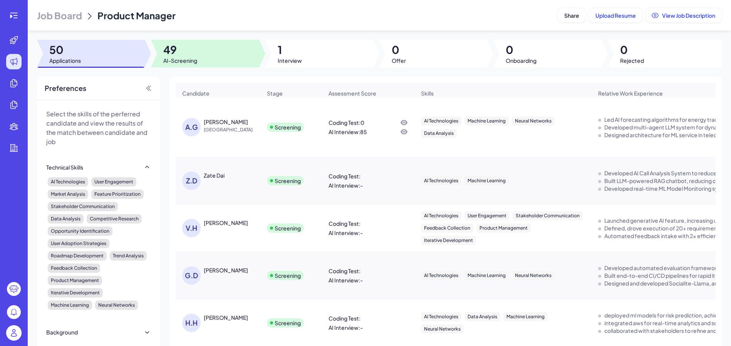
click at [216, 64] on div at bounding box center [205, 54] width 108 height 28
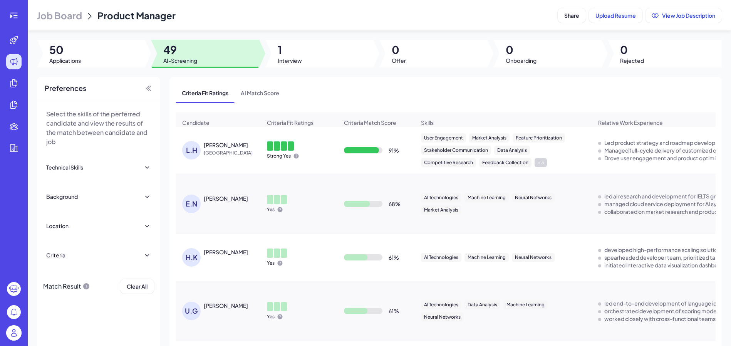
click at [19, 7] on div at bounding box center [14, 173] width 28 height 346
click at [17, 15] on icon at bounding box center [13, 15] width 9 height 9
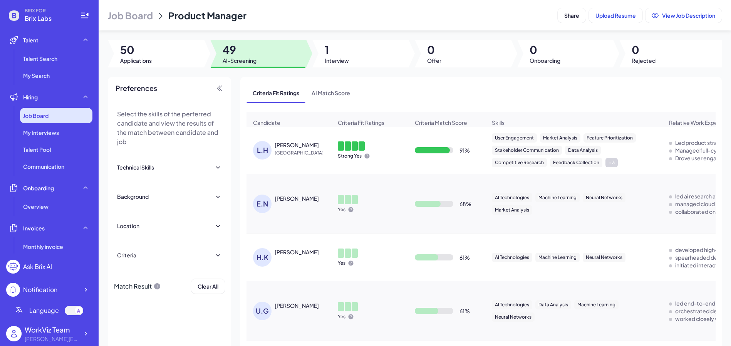
click at [71, 111] on div "Job Board" at bounding box center [56, 115] width 72 height 15
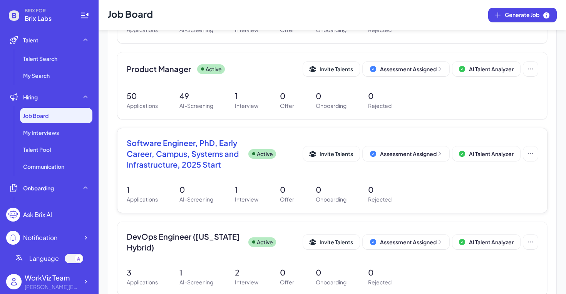
scroll to position [190, 0]
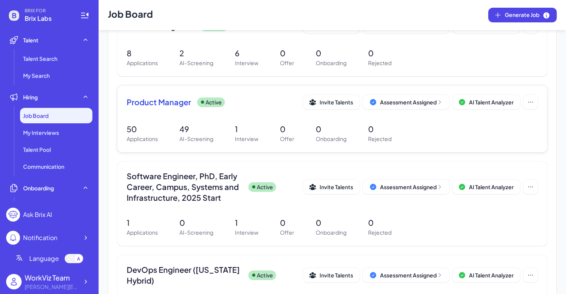
click at [198, 102] on div "Active" at bounding box center [211, 102] width 28 height 10
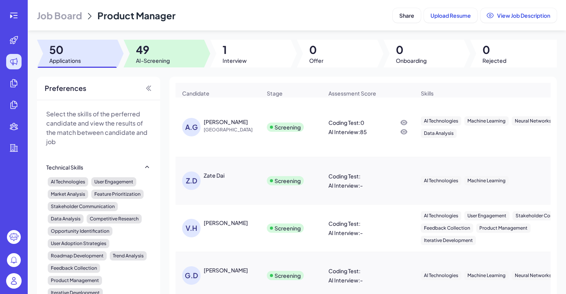
click at [205, 46] on div at bounding box center [207, 54] width 6 height 28
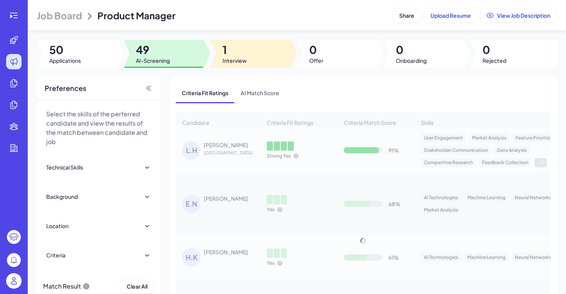
click at [276, 52] on div at bounding box center [250, 54] width 80 height 28
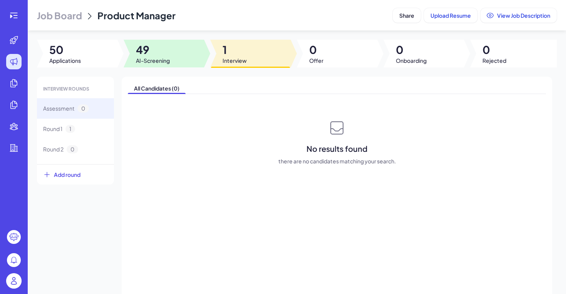
click at [164, 57] on span "AI-Screening" at bounding box center [153, 61] width 34 height 8
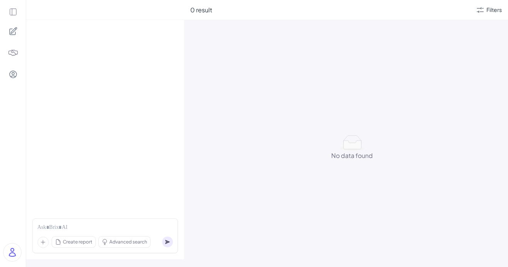
scroll to position [1362, 0]
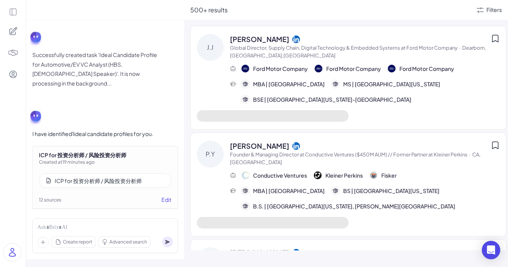
click at [130, 177] on div "ICP for 投资分析师 / 风险投资分析师" at bounding box center [105, 180] width 132 height 15
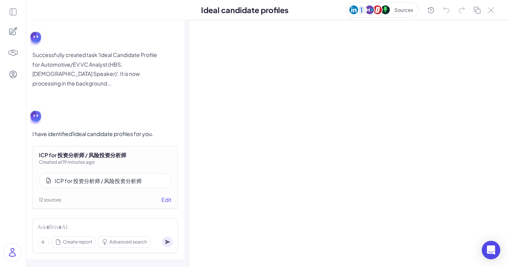
click at [130, 177] on div "ICP for 投资分析师 / 风险投资分析师" at bounding box center [98, 181] width 87 height 8
click at [313, 120] on div at bounding box center [348, 143] width 319 height 247
click at [290, 93] on div at bounding box center [348, 143] width 319 height 247
click at [15, 27] on icon at bounding box center [13, 30] width 7 height 7
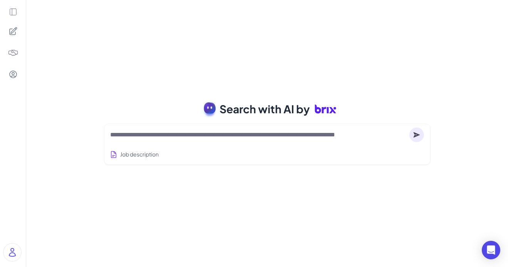
click at [13, 2] on div at bounding box center [13, 133] width 26 height 267
click at [13, 11] on icon at bounding box center [13, 12] width 8 height 8
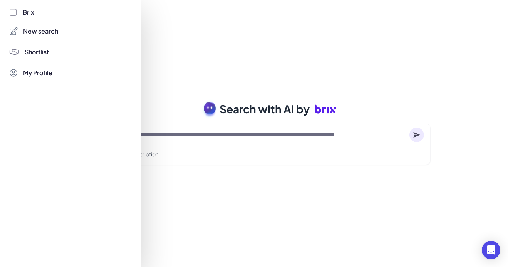
click at [145, 99] on div at bounding box center [254, 133] width 508 height 267
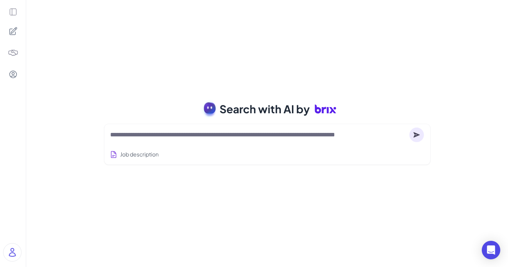
click at [13, 251] on img at bounding box center [12, 252] width 18 height 18
click at [79, 112] on div "Search with AI by Job description Job Titles Location Years of Experience Techn…" at bounding box center [267, 133] width 482 height 267
click at [15, 13] on icon at bounding box center [13, 12] width 8 height 8
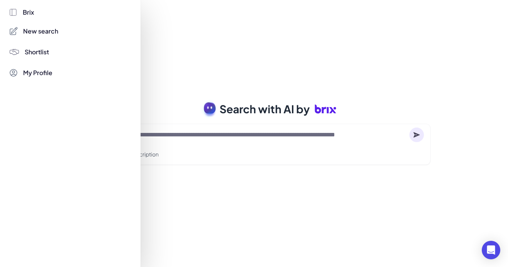
click at [162, 76] on div at bounding box center [254, 133] width 508 height 267
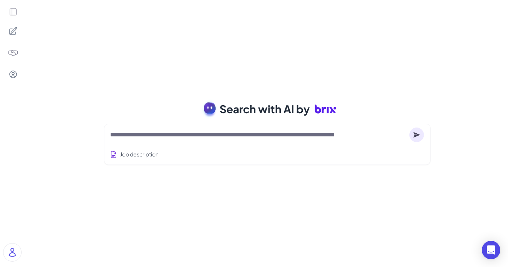
click at [15, 9] on icon at bounding box center [13, 12] width 7 height 7
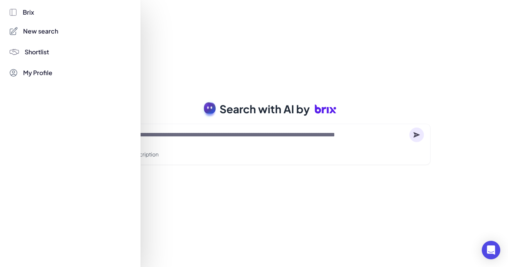
click at [42, 57] on div "Shortlist" at bounding box center [70, 51] width 126 height 15
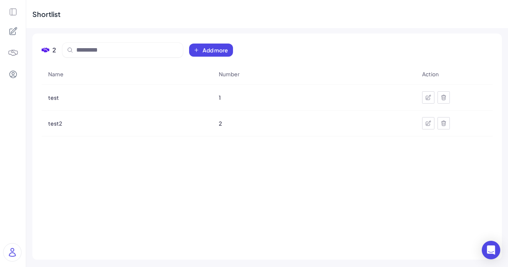
click at [14, 6] on div at bounding box center [13, 133] width 26 height 267
click at [13, 8] on icon at bounding box center [13, 12] width 8 height 8
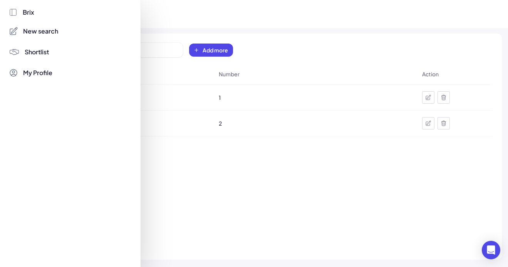
click at [48, 35] on span "New search" at bounding box center [40, 31] width 35 height 9
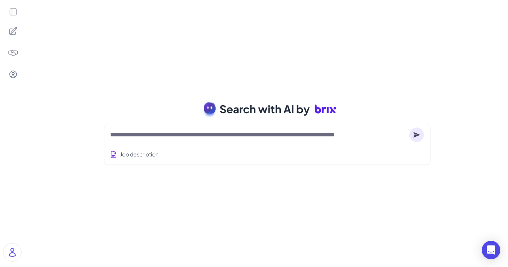
click at [19, 7] on div at bounding box center [13, 133] width 26 height 267
click at [18, 8] on div at bounding box center [13, 133] width 26 height 267
click at [13, 10] on icon at bounding box center [13, 12] width 8 height 8
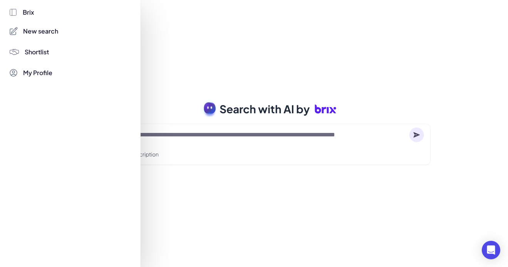
click at [35, 74] on span "My Profile" at bounding box center [37, 72] width 29 height 9
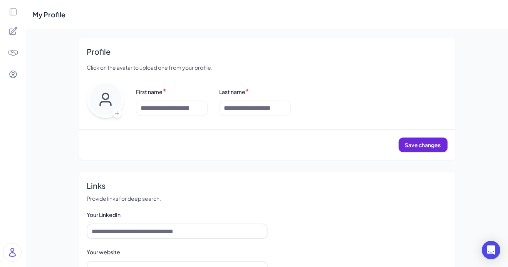
scroll to position [142, 0]
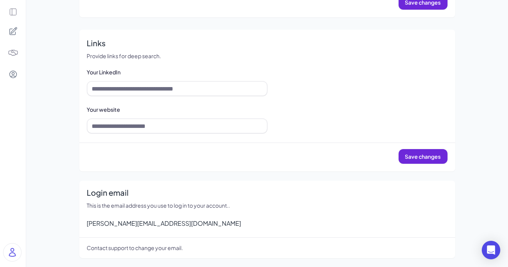
click at [15, 252] on img at bounding box center [12, 252] width 18 height 18
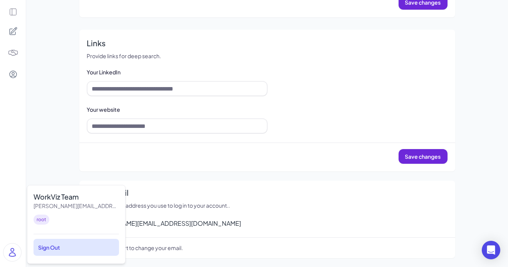
click at [102, 250] on div "Sign Out" at bounding box center [75, 247] width 85 height 17
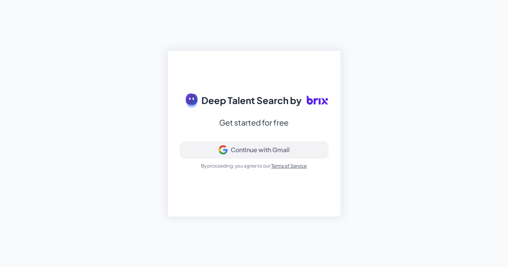
click at [266, 149] on div "Continue with Gmail" at bounding box center [260, 150] width 59 height 8
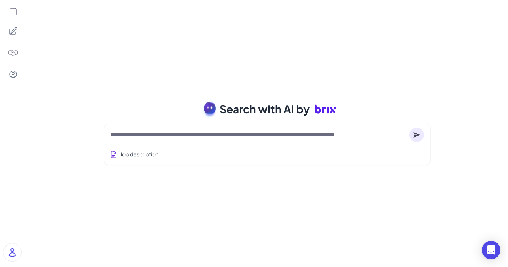
click at [12, 13] on icon at bounding box center [13, 12] width 7 height 7
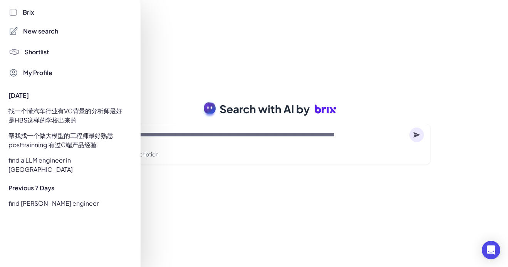
click at [189, 91] on div at bounding box center [254, 133] width 508 height 267
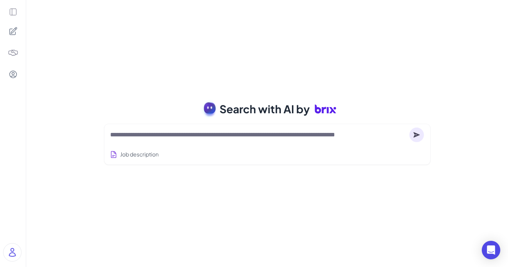
click at [13, 251] on img at bounding box center [12, 252] width 18 height 18
click at [78, 112] on div "Search with AI by Job description Job Titles Location Years of Experience Techn…" at bounding box center [267, 133] width 482 height 267
click at [17, 15] on icon at bounding box center [13, 12] width 8 height 8
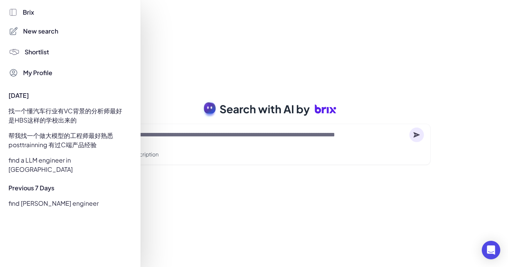
click at [106, 113] on div "找一个懂汽车行业有VC背景的分析师最好是HBS这样的学校出来的" at bounding box center [68, 116] width 128 height 22
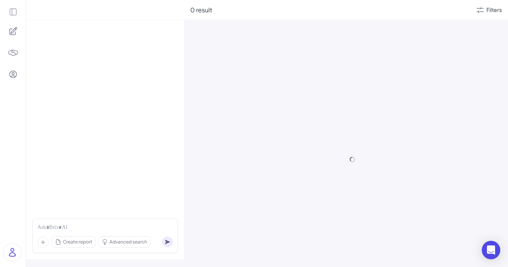
scroll to position [1362, 0]
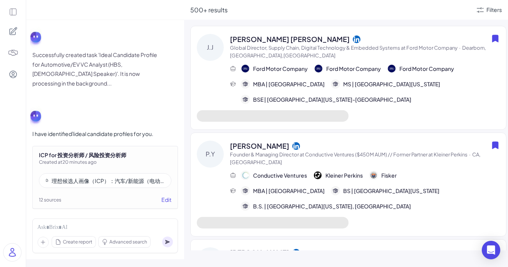
click at [136, 177] on div "理想候选人画像（ICP）：汽车/新能源（电动车）领域背景的VC投资分析师（HBS优先）" at bounding box center [108, 181] width 113 height 8
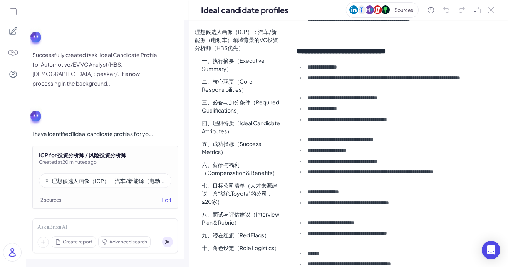
scroll to position [0, 0]
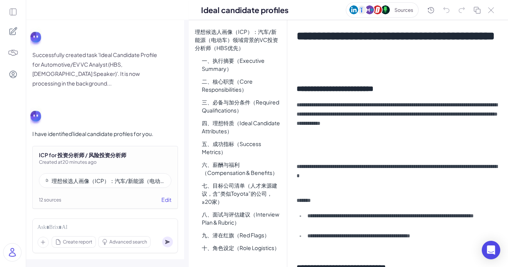
click at [341, 131] on p "**********" at bounding box center [397, 127] width 202 height 55
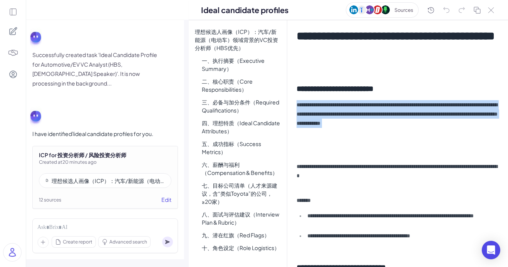
click at [341, 131] on p "**********" at bounding box center [397, 127] width 202 height 55
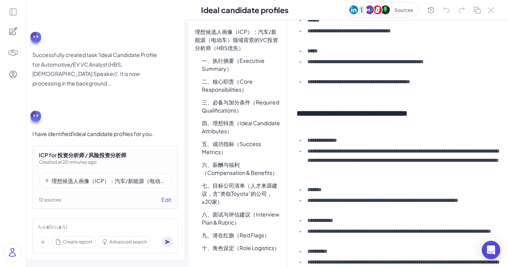
scroll to position [1534, 0]
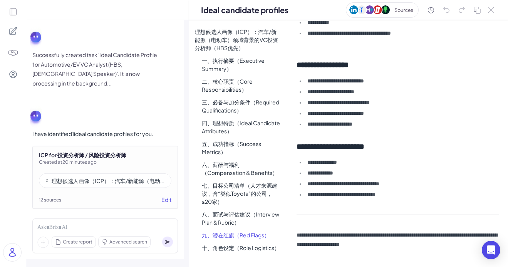
click at [239, 239] on li "九、潜在红旗（Red Flags）" at bounding box center [241, 234] width 91 height 11
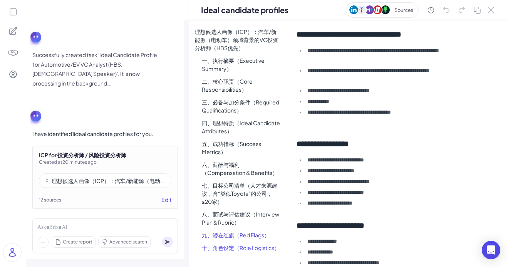
click at [243, 249] on li "十、角色设定（Role Logistics）" at bounding box center [241, 247] width 91 height 11
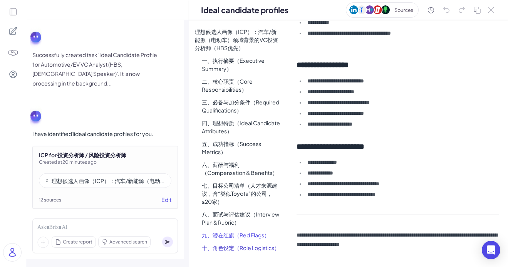
click at [244, 240] on li "九、潜在红旗（Red Flags）" at bounding box center [241, 234] width 91 height 11
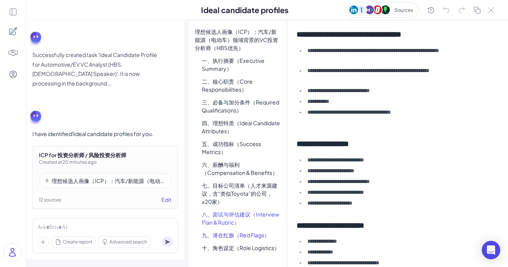
click at [247, 224] on li "八、面试与评估建议（Interview Plan & Rubric）" at bounding box center [241, 218] width 91 height 19
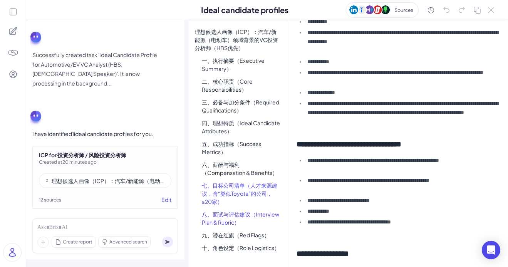
click at [253, 190] on li "七、目标公司清单（人才来源建议，含“类似Toyota”的公司，≥20家）" at bounding box center [241, 193] width 91 height 27
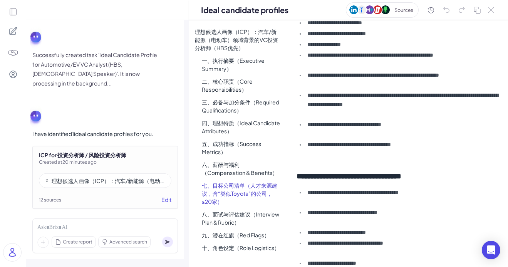
scroll to position [0, 0]
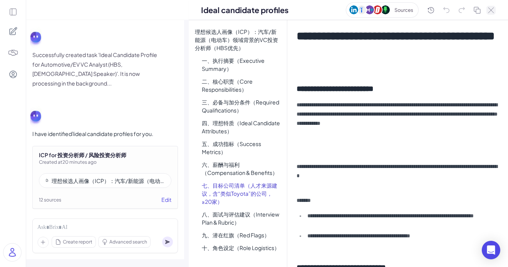
click at [491, 9] on icon at bounding box center [491, 10] width 6 height 6
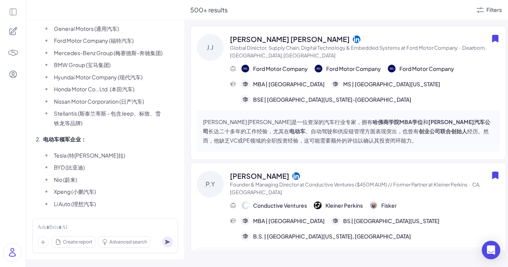
scroll to position [924, 0]
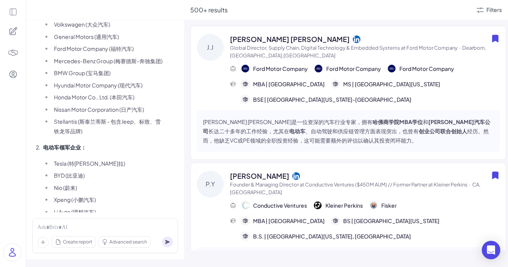
click at [137, 151] on li "电动车领军企业： Tesla (特斯拉) BYD (比亚迪) Nio (蔚来) Xpeng (小鹏汽车) Li Auto (理想汽车) Lucid Motor…" at bounding box center [102, 191] width 122 height 99
click at [485, 16] on div "500+ results Filters" at bounding box center [346, 10] width 324 height 20
click at [485, 12] on div "Filters" at bounding box center [489, 9] width 26 height 9
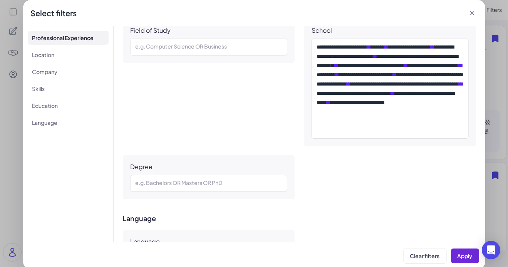
scroll to position [857, 0]
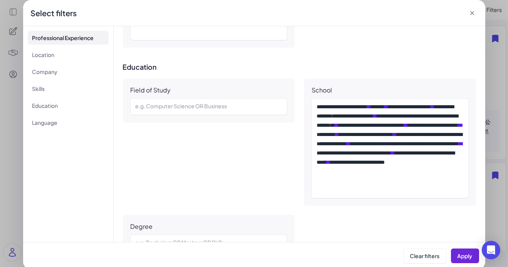
click at [472, 10] on icon at bounding box center [472, 13] width 8 height 8
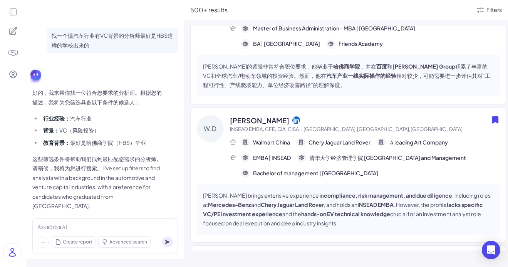
scroll to position [0, 0]
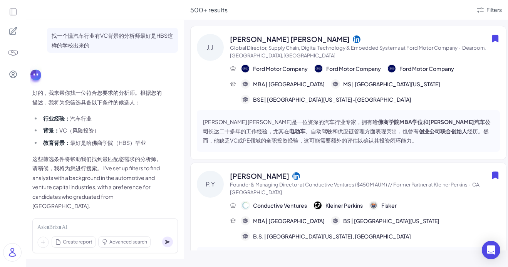
drag, startPoint x: 13, startPoint y: 28, endPoint x: 13, endPoint y: 22, distance: 6.9
click at [13, 23] on div at bounding box center [13, 31] width 16 height 16
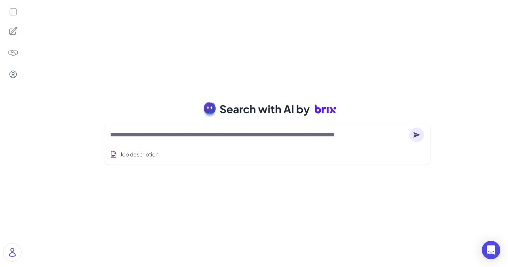
click at [13, 22] on div at bounding box center [13, 133] width 26 height 267
click at [13, 12] on icon at bounding box center [13, 12] width 8 height 8
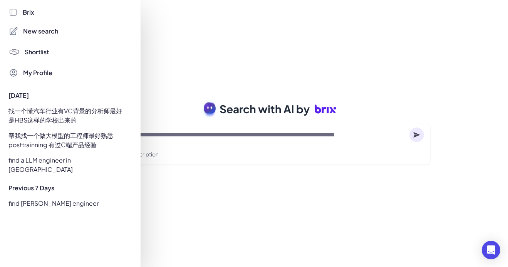
click at [54, 133] on div "帮我找一个做大模型的工程师最好熟悉posttrainning 有过C端产品经验" at bounding box center [68, 140] width 128 height 22
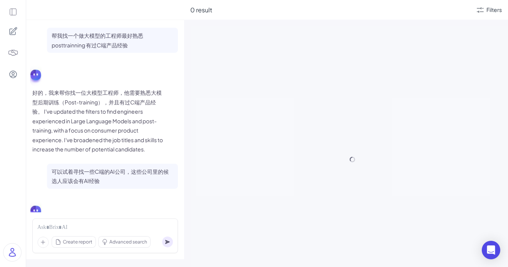
scroll to position [927, 0]
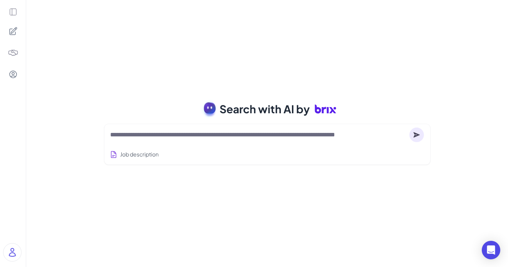
click at [17, 11] on icon at bounding box center [13, 12] width 8 height 8
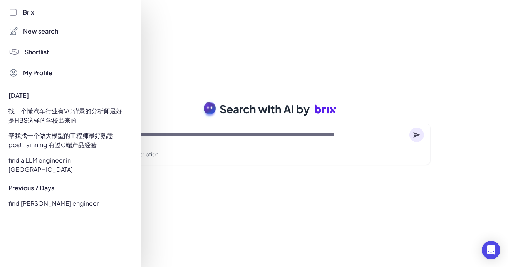
click at [41, 50] on span "Shortlist" at bounding box center [37, 51] width 24 height 9
